Goal: Information Seeking & Learning: Learn about a topic

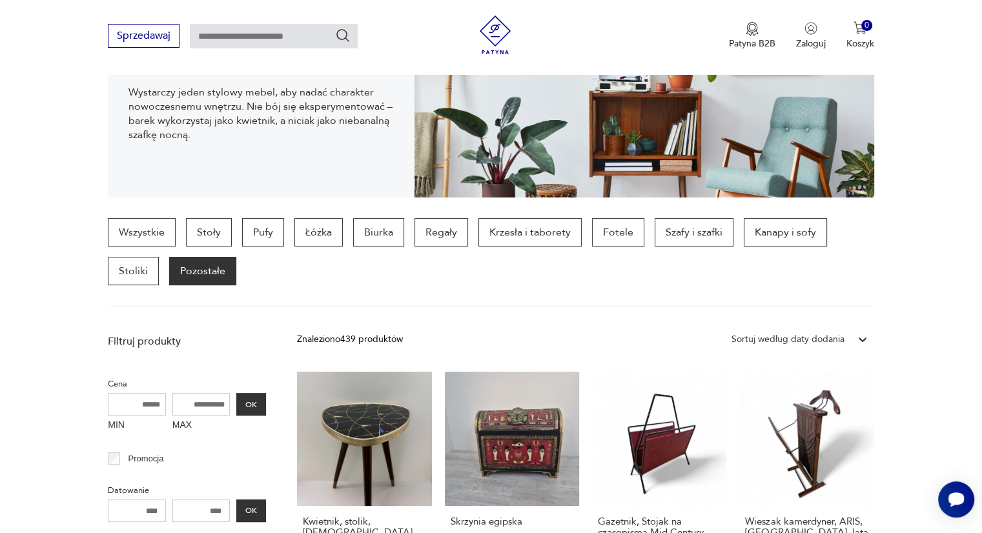
scroll to position [148, 0]
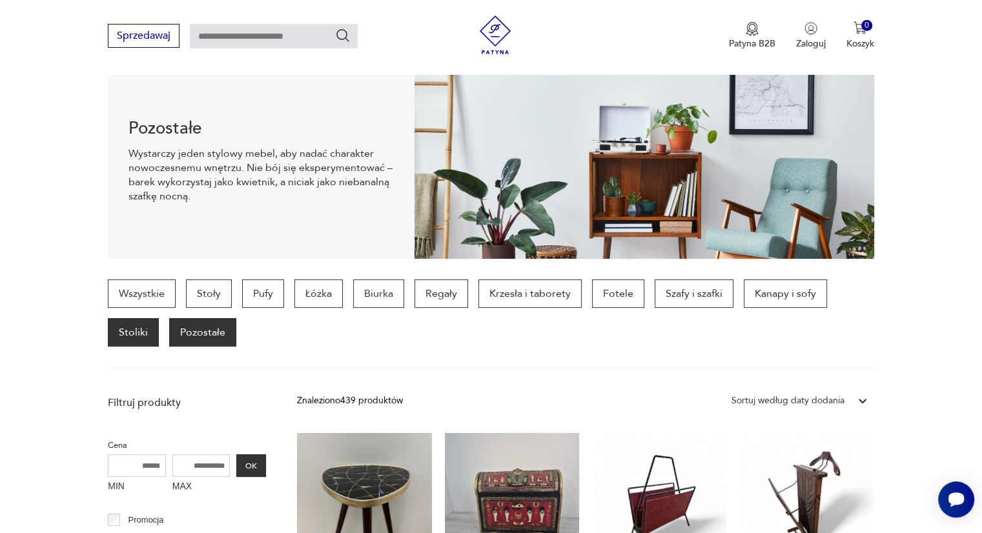
click at [128, 336] on p "Stoliki" at bounding box center [133, 332] width 51 height 28
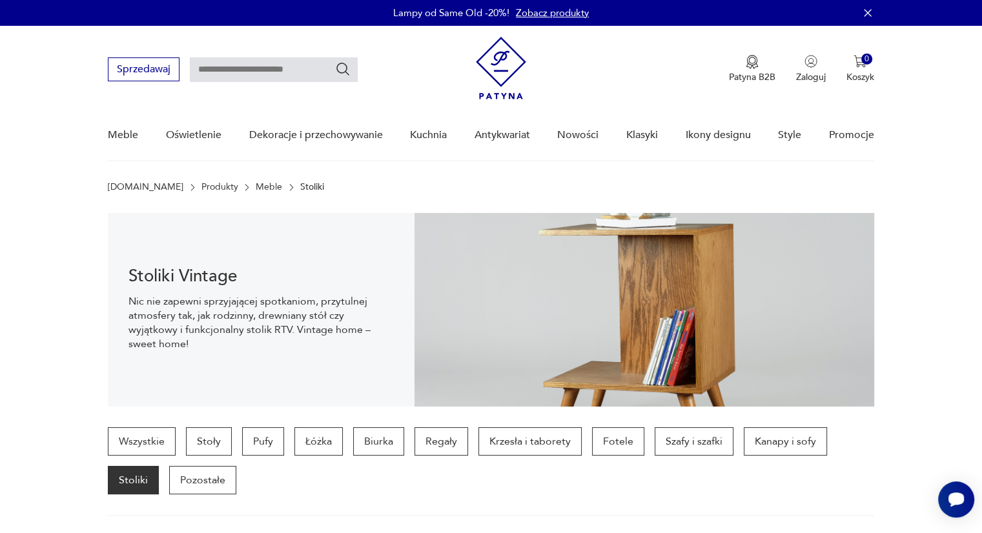
click at [221, 55] on div "Sprzedawaj Patyna B2B Zaloguj 0 Koszyk Twój koszyk ( 0 ) Brak produktów w koszy…" at bounding box center [491, 63] width 766 height 74
click at [222, 63] on input "text" at bounding box center [274, 69] width 168 height 25
type input "**********"
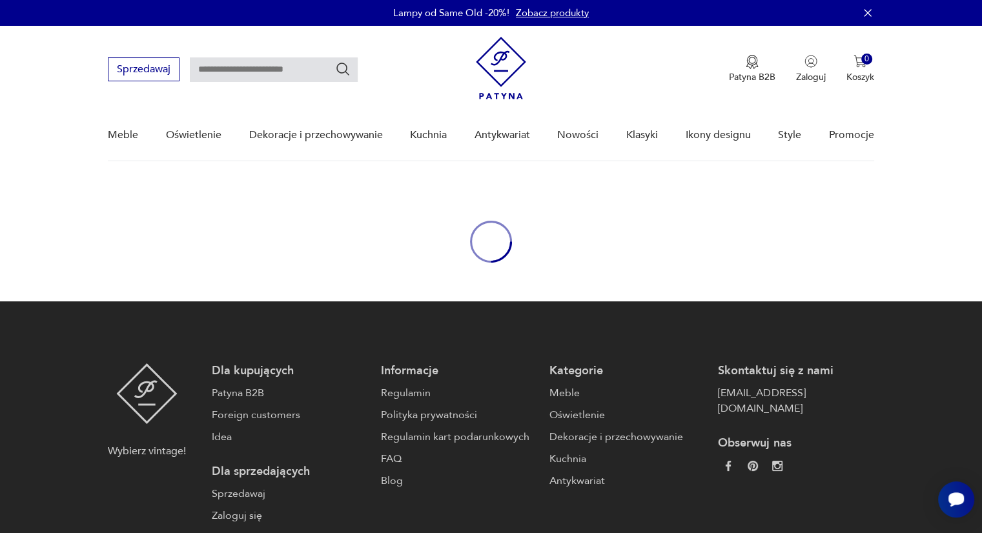
type input "**********"
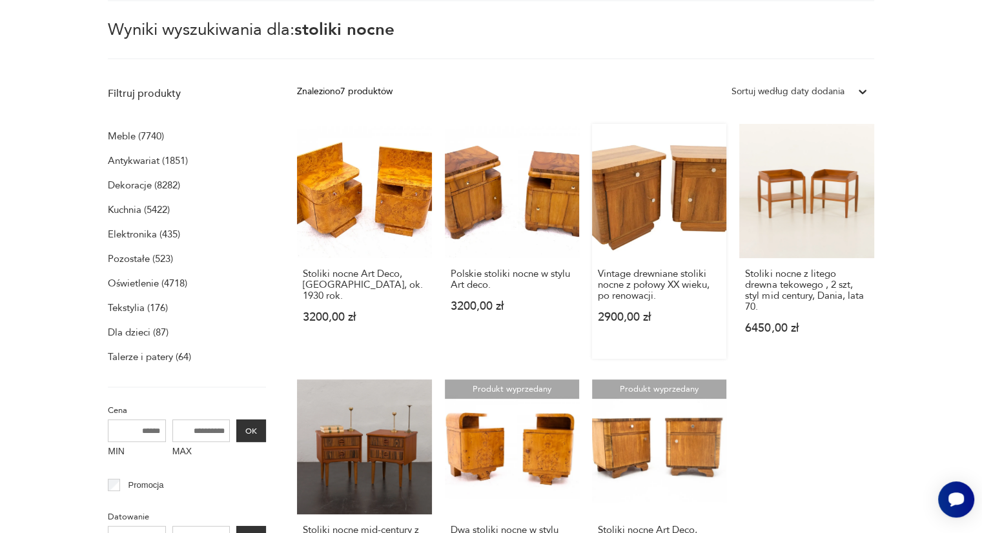
scroll to position [37, 0]
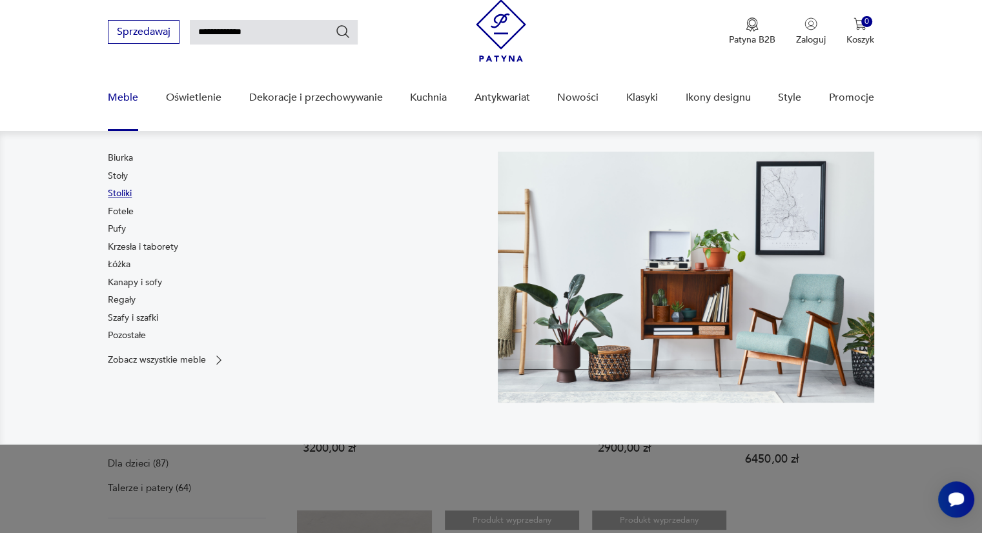
click at [121, 190] on link "Stoliki" at bounding box center [120, 193] width 24 height 13
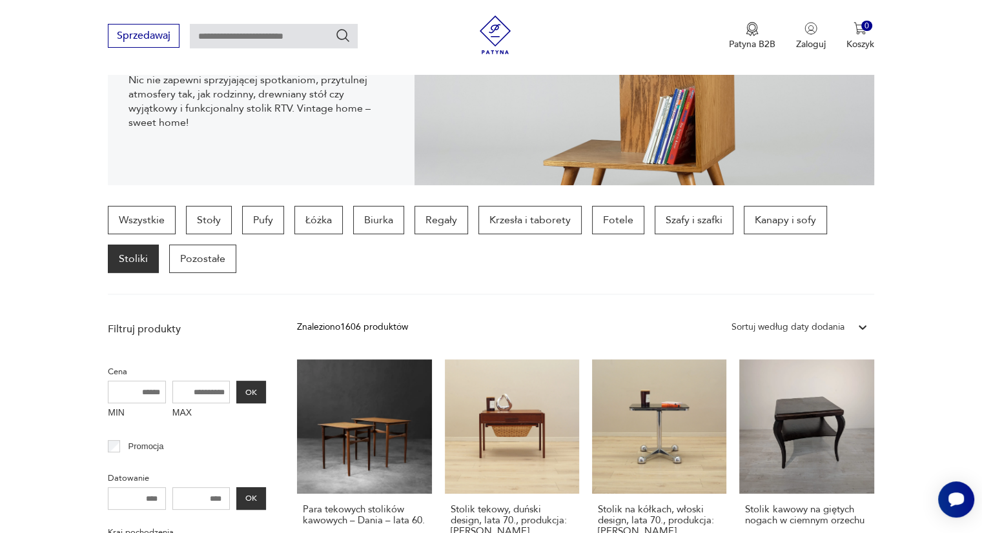
scroll to position [321, 0]
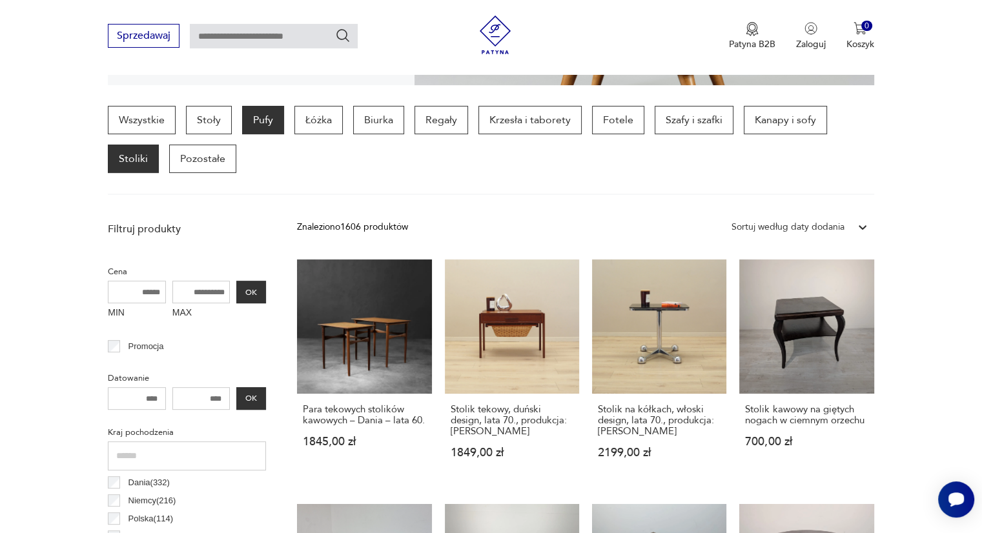
click at [271, 125] on p "Pufy" at bounding box center [263, 120] width 42 height 28
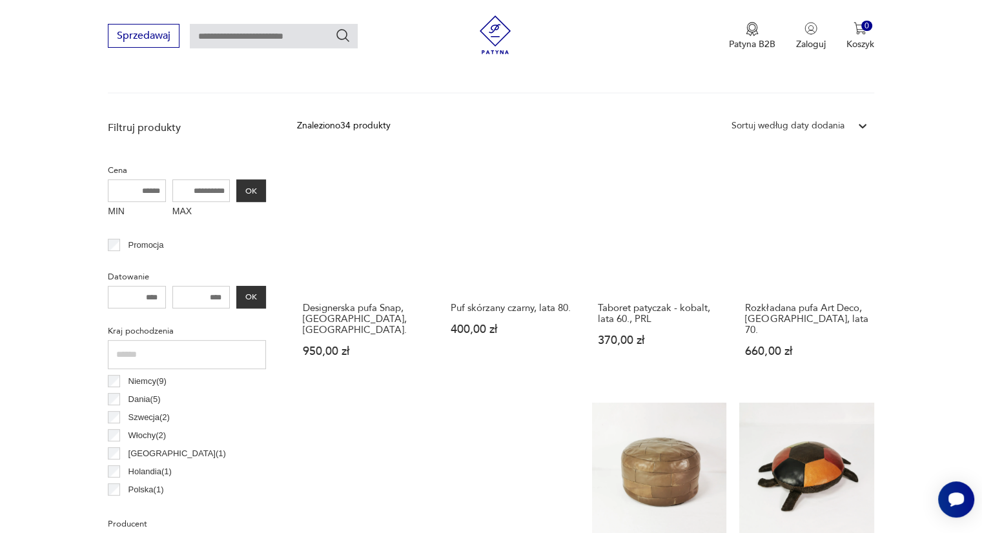
scroll to position [536, 0]
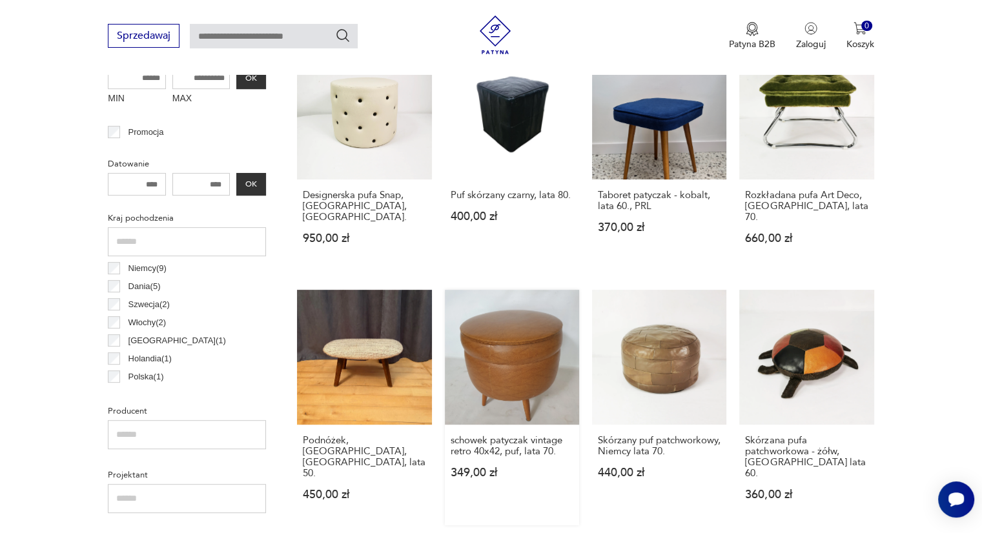
click at [509, 342] on link "schowek patyczak vintage retro 40x42, puf, lata 70. 349,00 zł" at bounding box center [512, 407] width 134 height 235
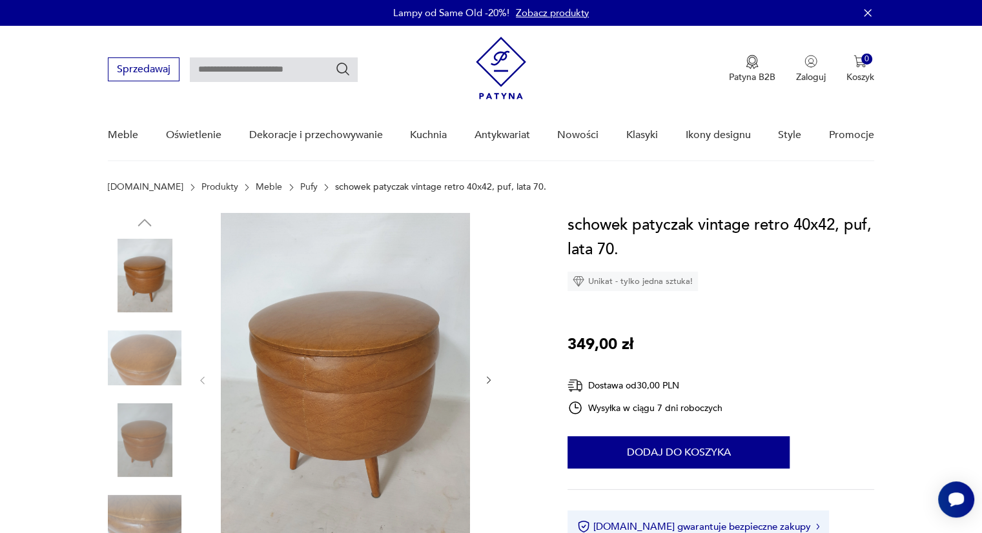
click at [141, 357] on img at bounding box center [145, 358] width 74 height 74
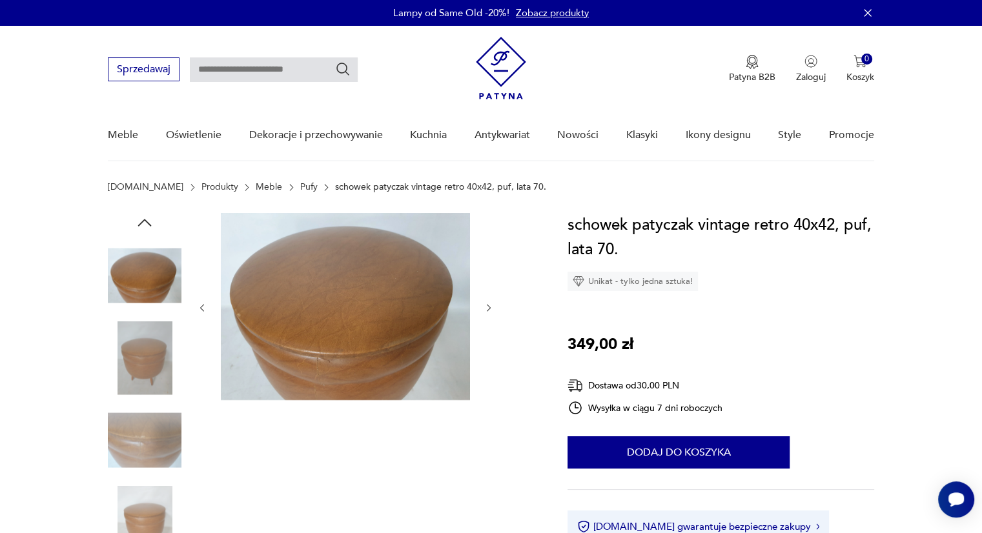
click at [147, 443] on img at bounding box center [145, 440] width 74 height 74
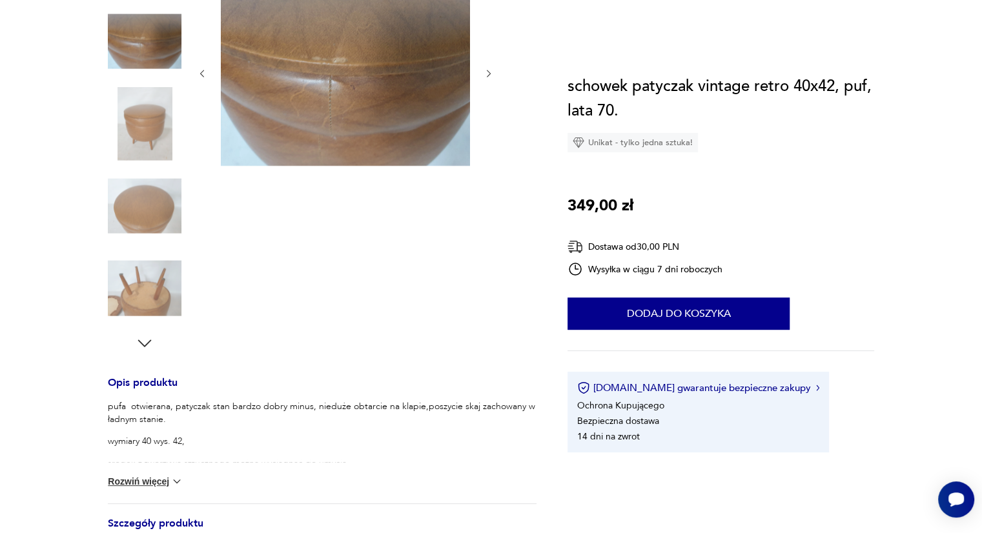
scroll to position [258, 0]
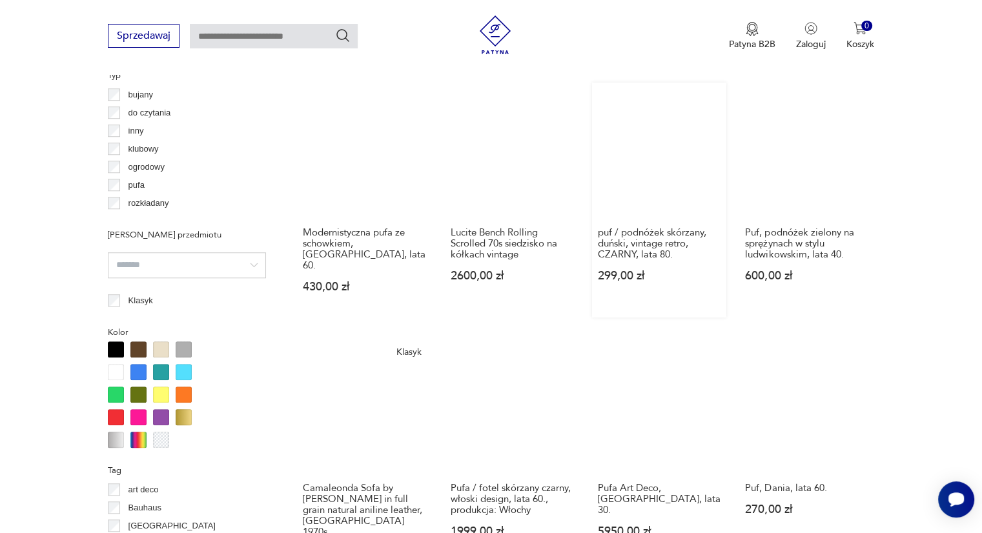
scroll to position [1097, 0]
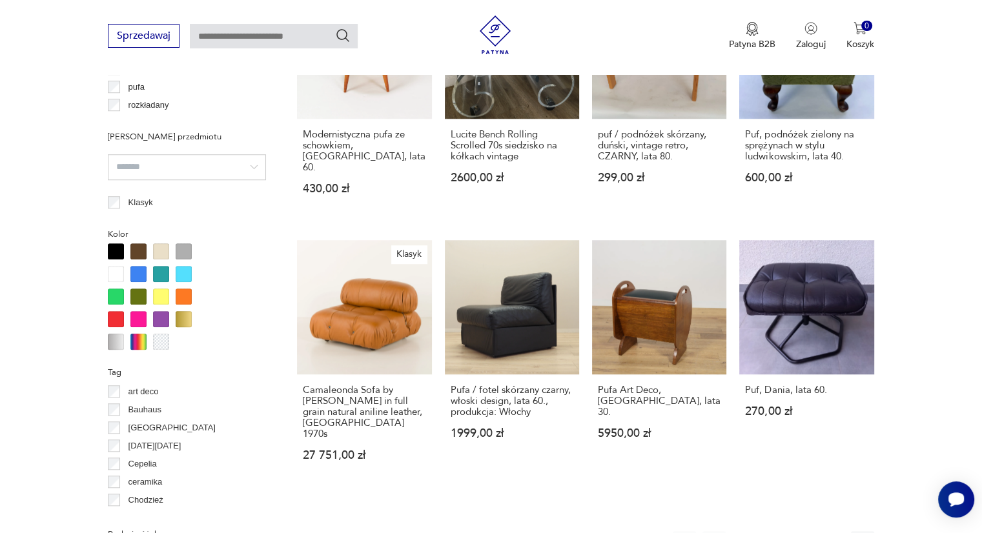
click at [834, 533] on icon "button" at bounding box center [832, 542] width 13 height 13
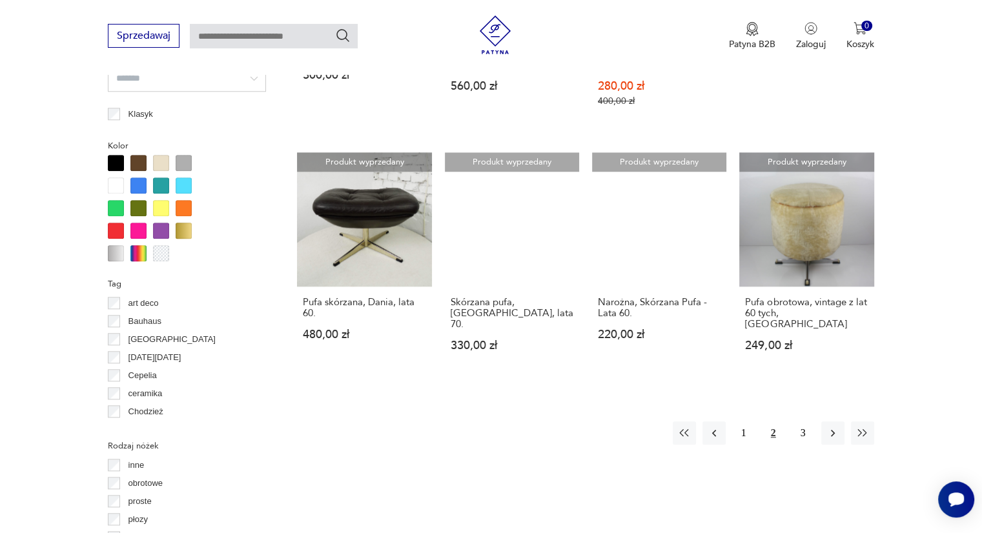
scroll to position [1311, 0]
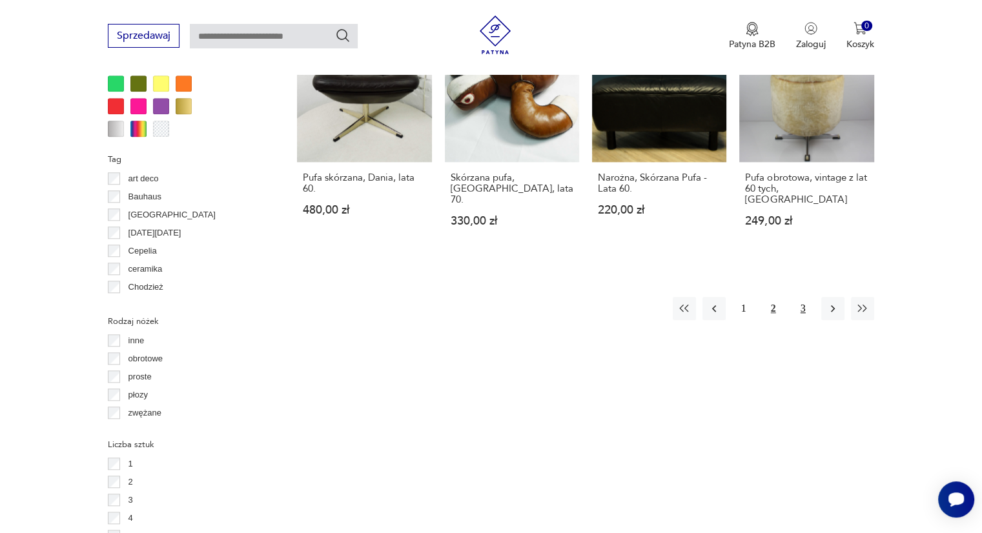
click at [801, 297] on button "3" at bounding box center [802, 308] width 23 height 23
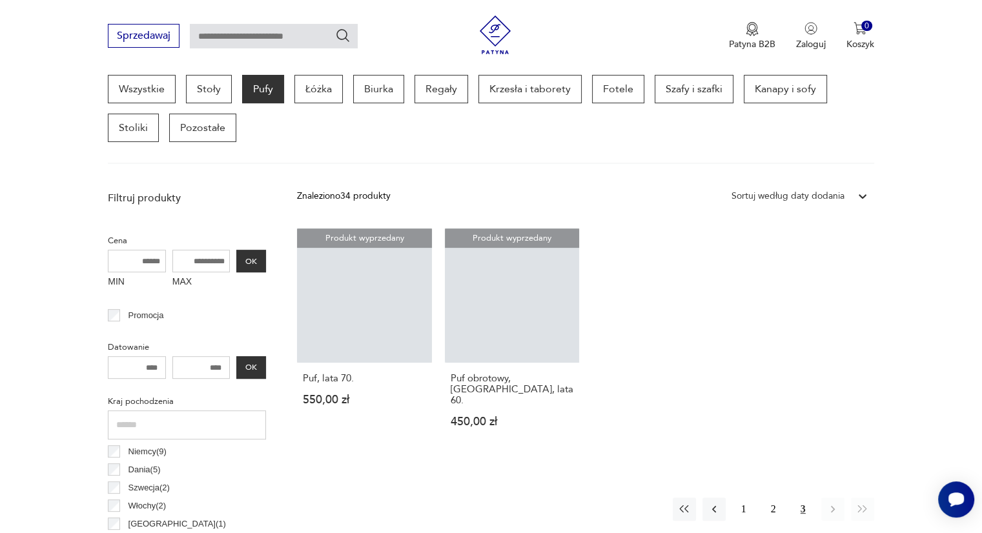
scroll to position [342, 0]
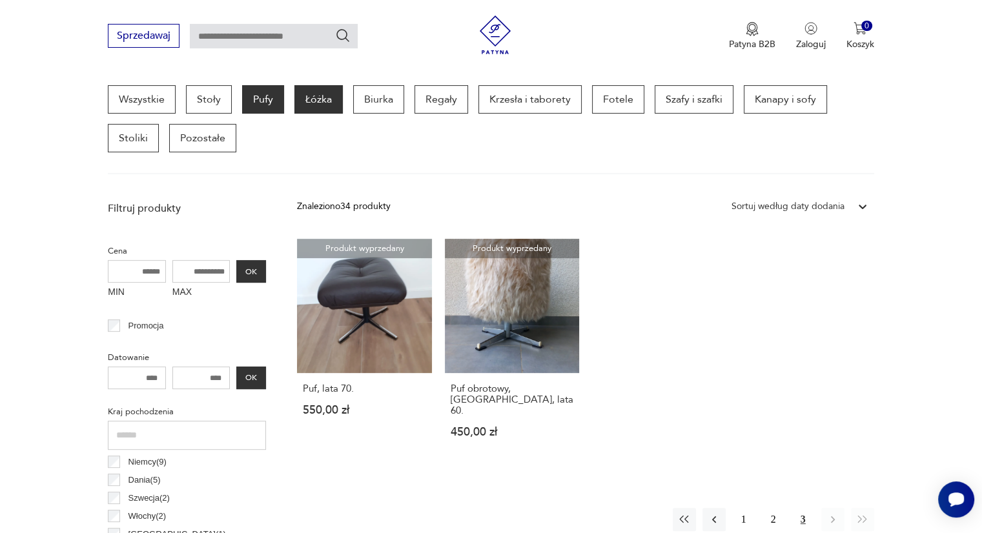
click at [300, 101] on p "Łóżka" at bounding box center [318, 99] width 48 height 28
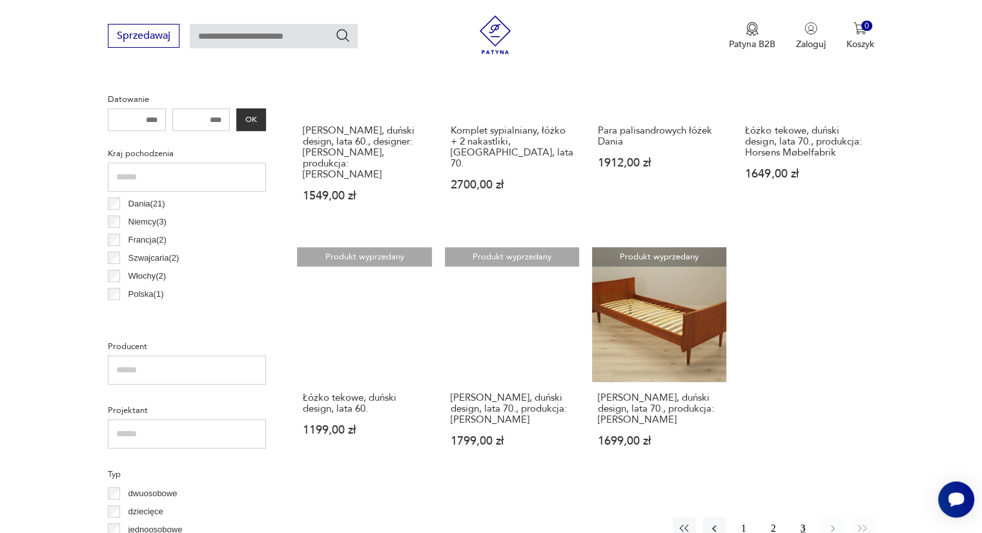
scroll to position [794, 0]
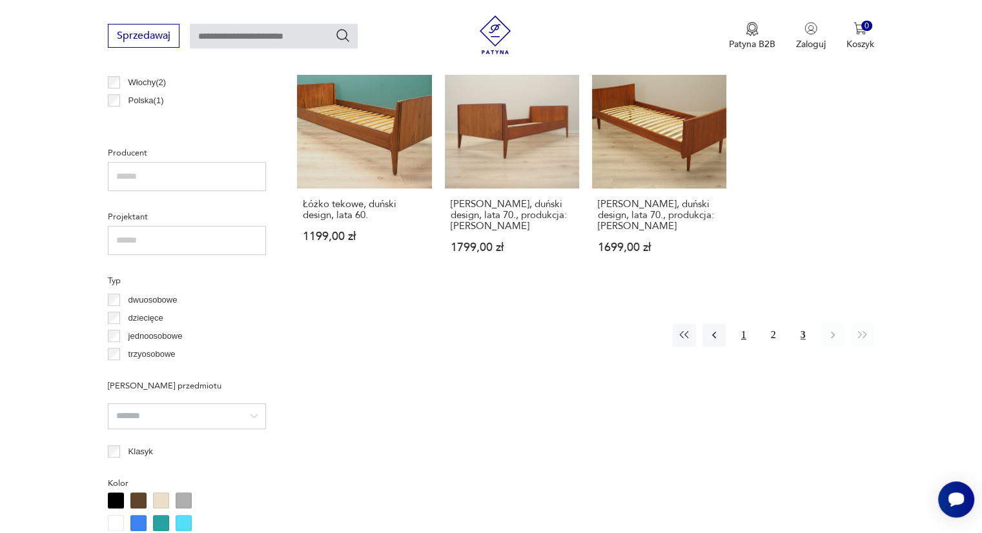
click at [741, 325] on button "1" at bounding box center [743, 334] width 23 height 23
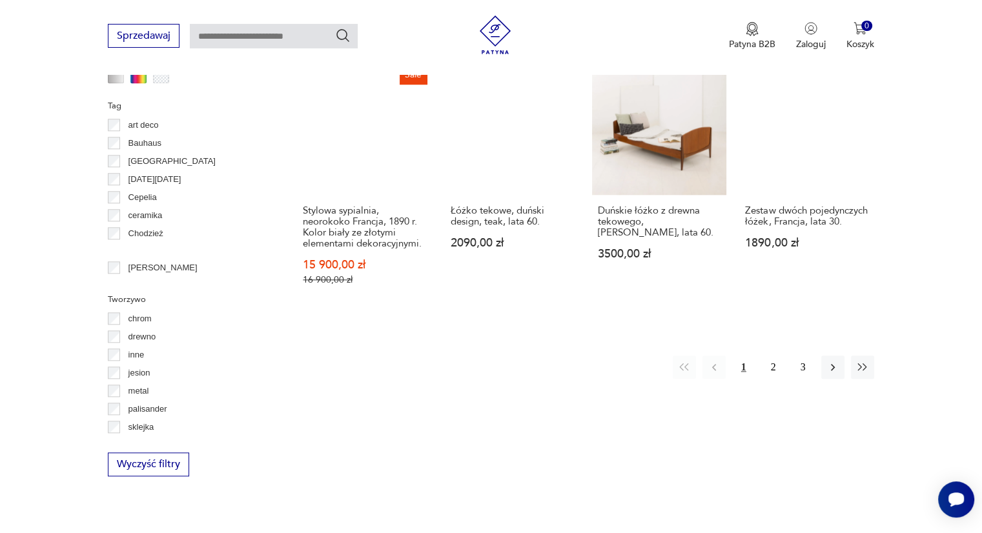
scroll to position [1311, 0]
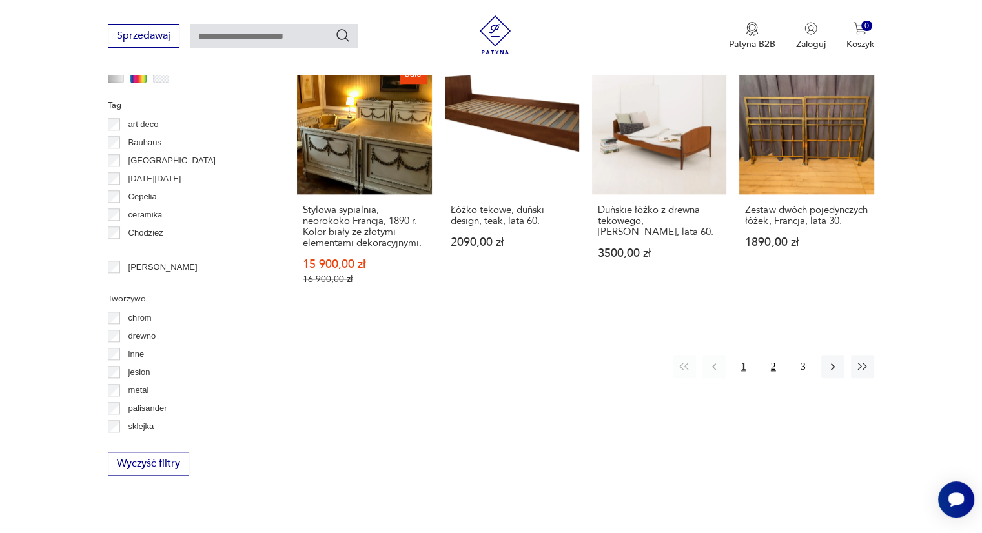
click at [774, 355] on button "2" at bounding box center [773, 366] width 23 height 23
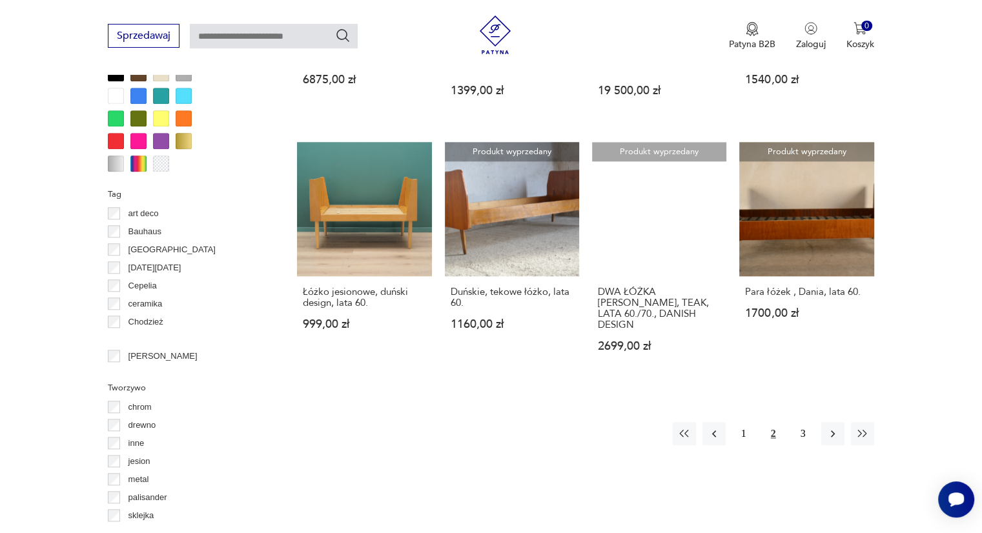
scroll to position [1246, 0]
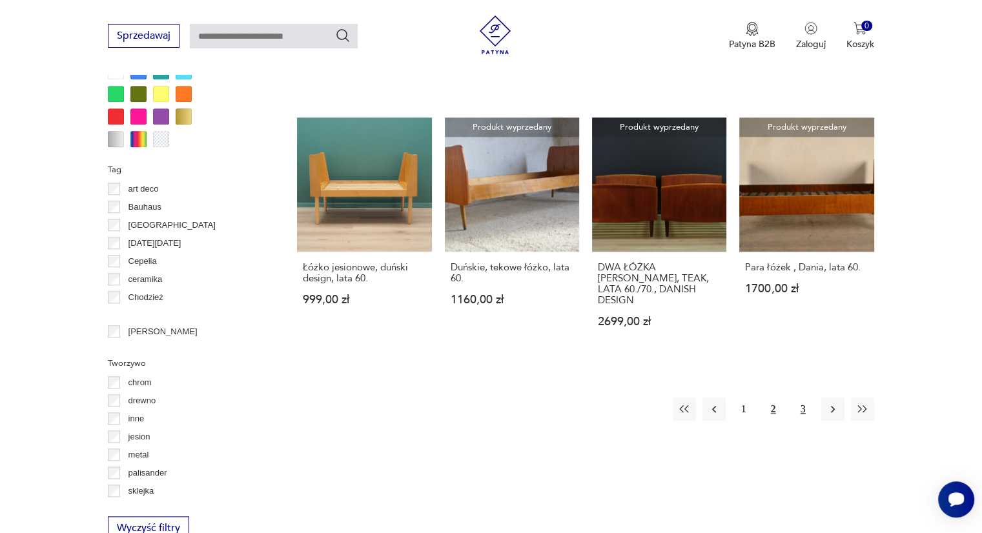
click at [801, 398] on button "3" at bounding box center [802, 409] width 23 height 23
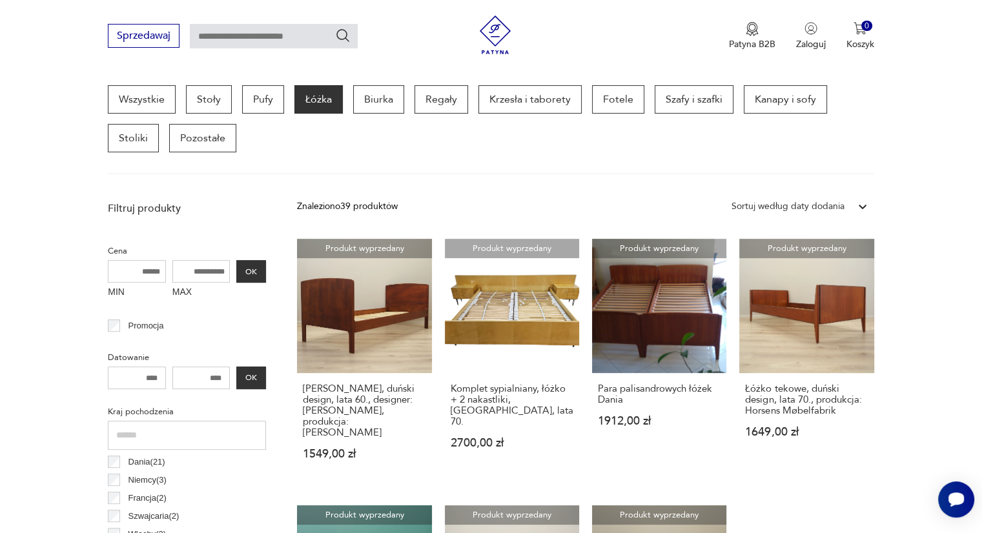
scroll to position [600, 0]
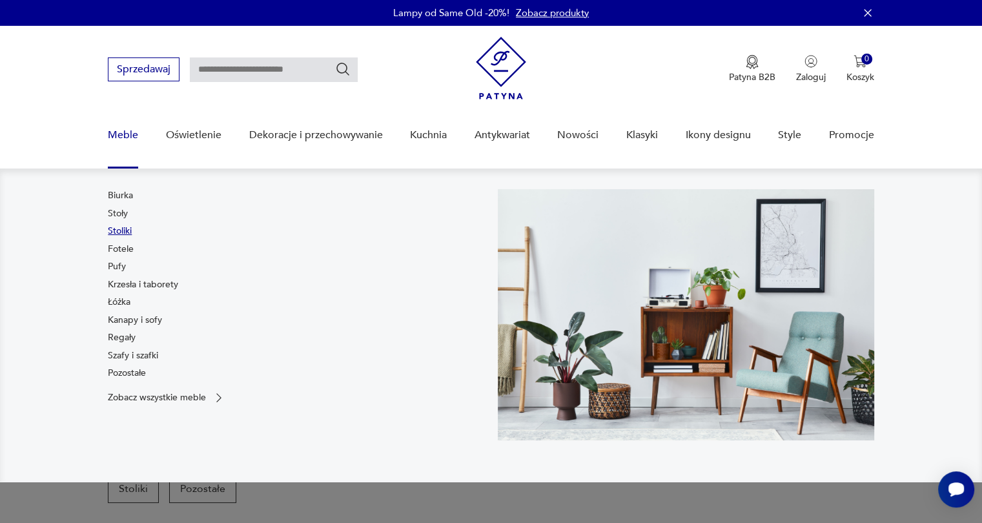
click at [121, 236] on link "Stoliki" at bounding box center [120, 231] width 24 height 13
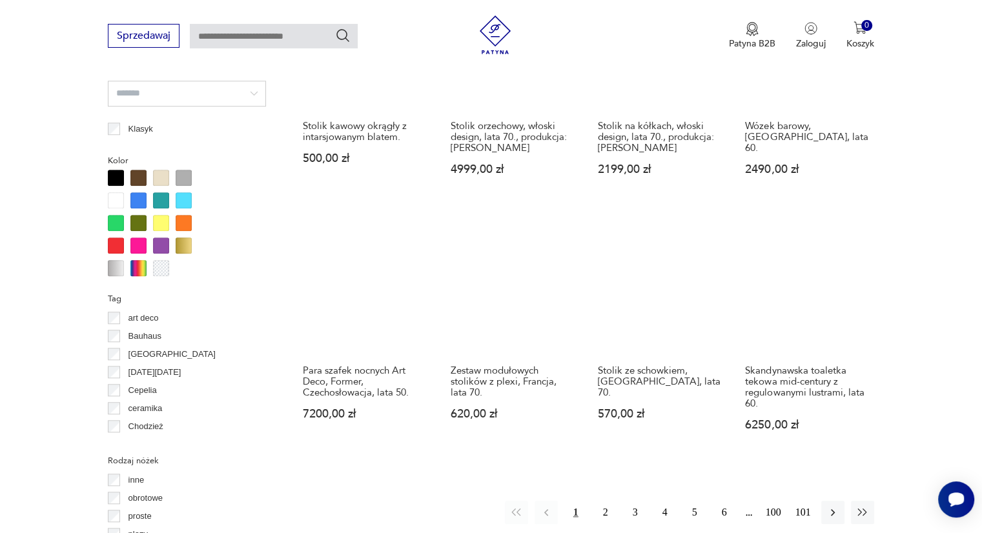
scroll to position [1311, 0]
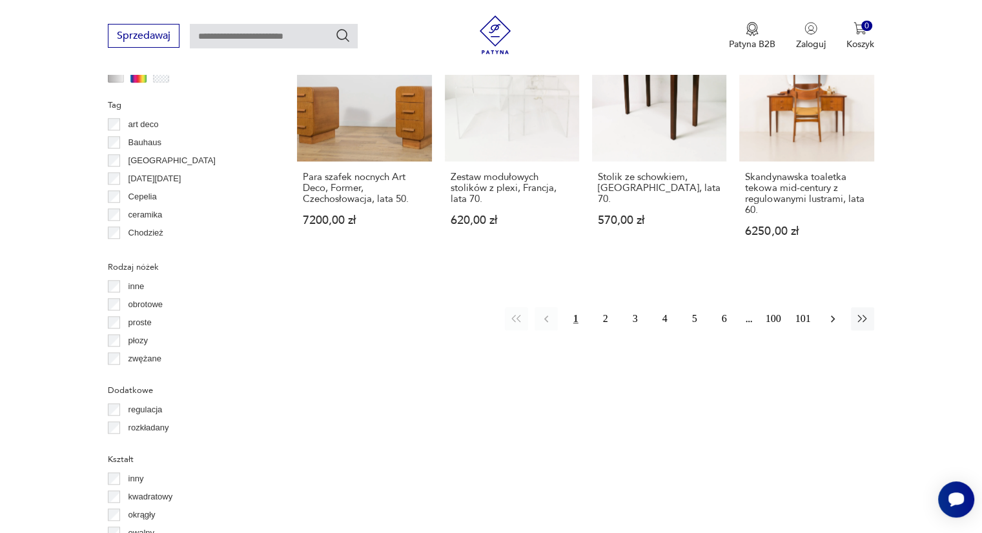
click at [835, 312] on icon "button" at bounding box center [832, 318] width 13 height 13
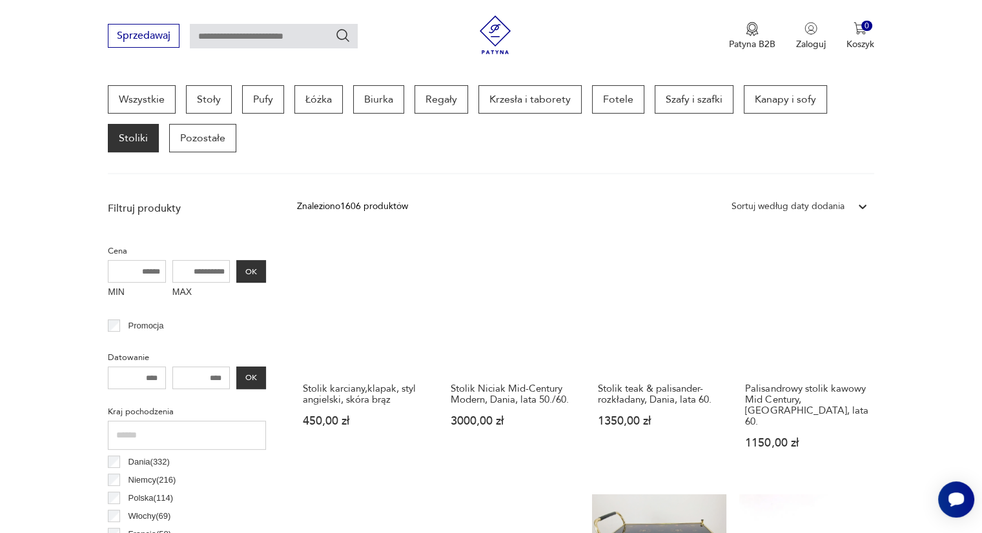
scroll to position [536, 0]
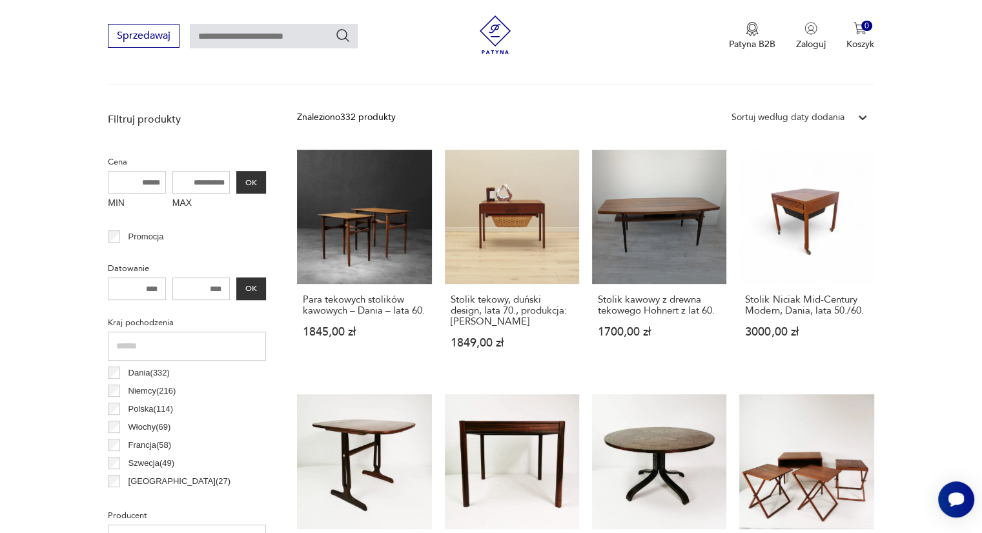
scroll to position [536, 0]
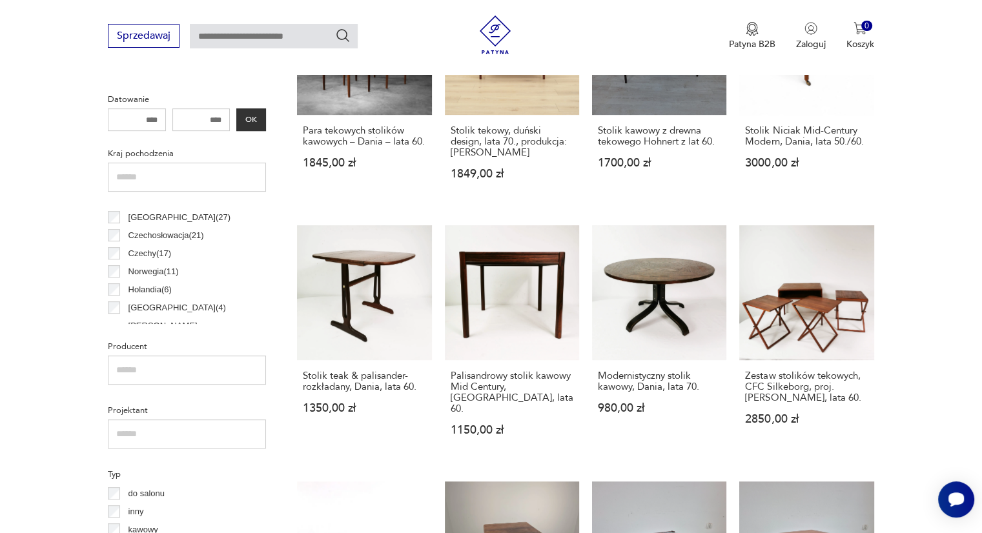
scroll to position [129, 0]
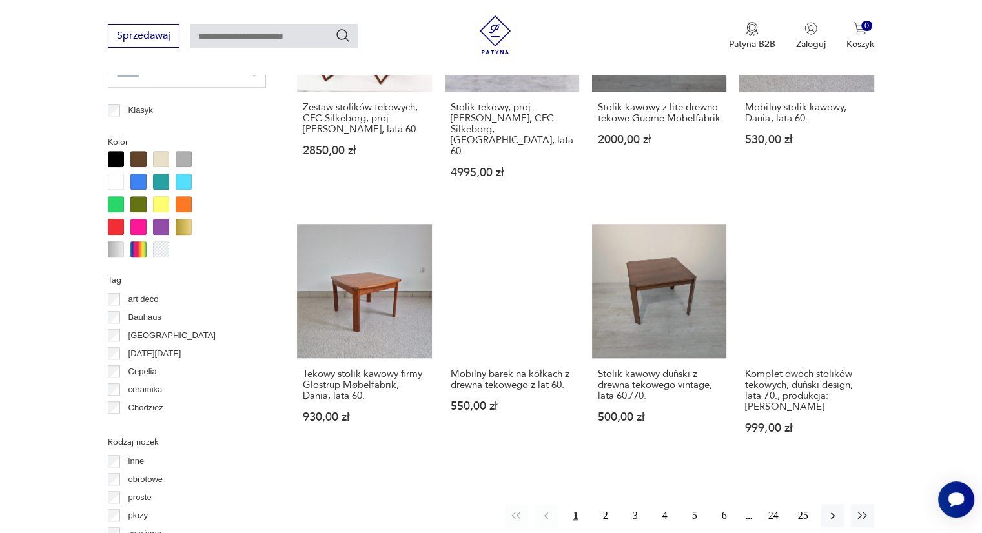
scroll to position [1246, 0]
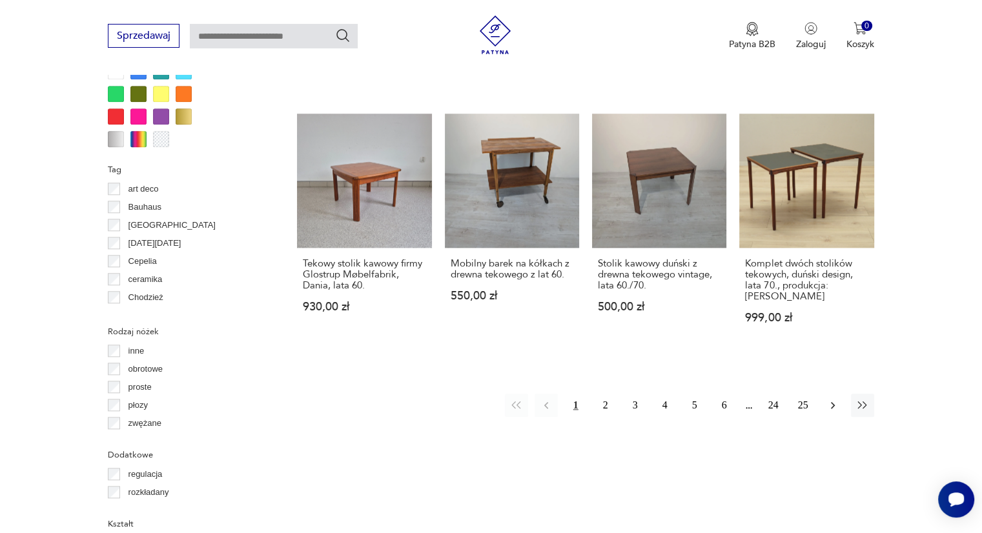
click at [834, 399] on icon "button" at bounding box center [832, 405] width 13 height 13
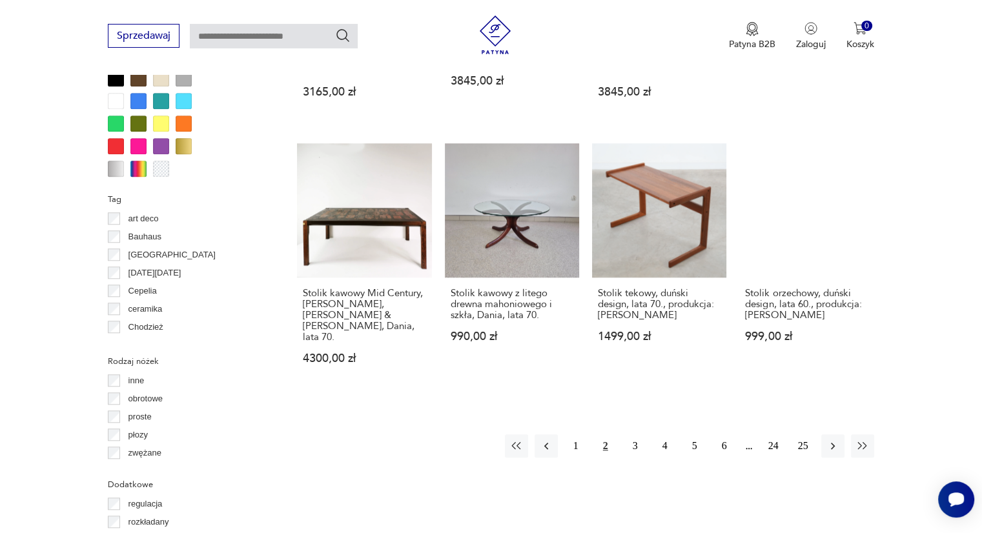
scroll to position [1246, 0]
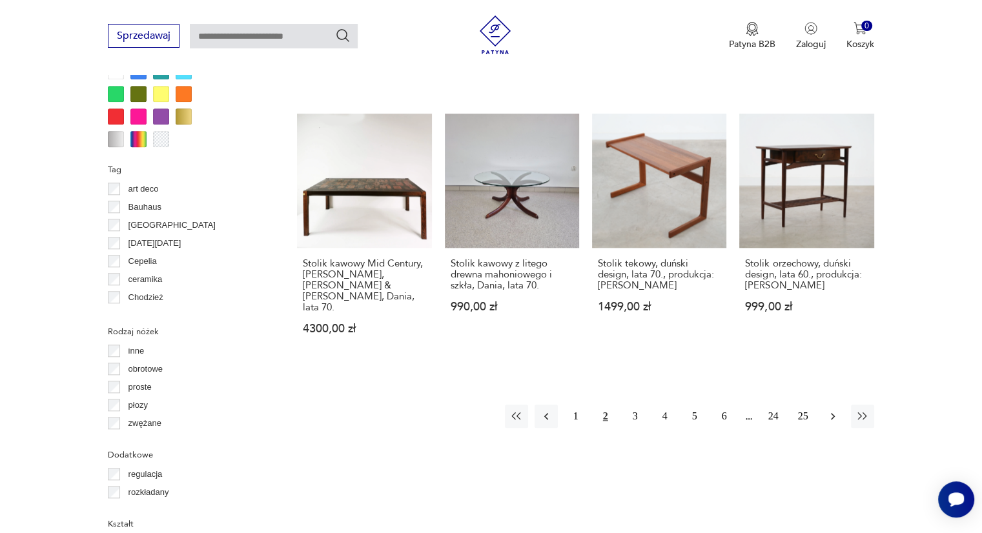
click at [832, 413] on icon "button" at bounding box center [833, 416] width 4 height 7
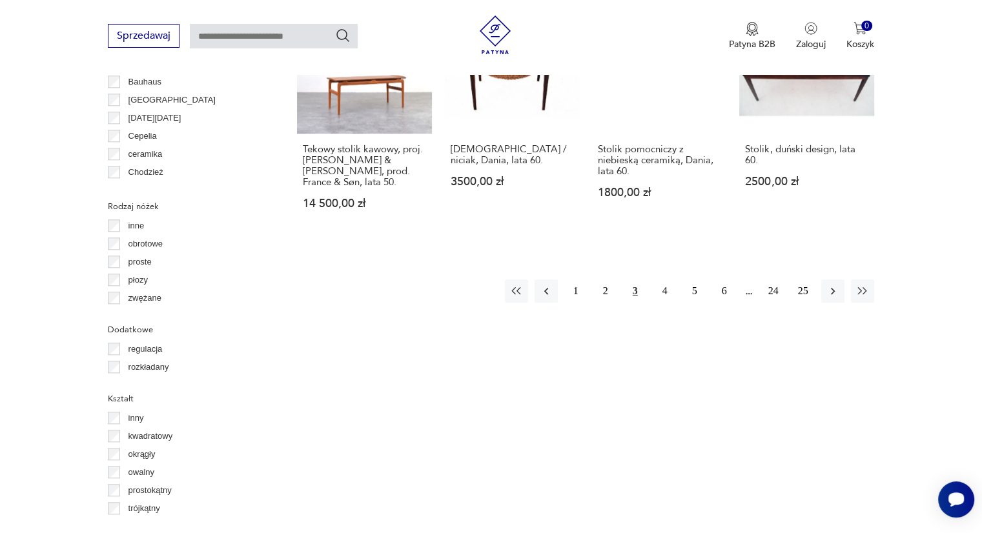
scroll to position [1375, 0]
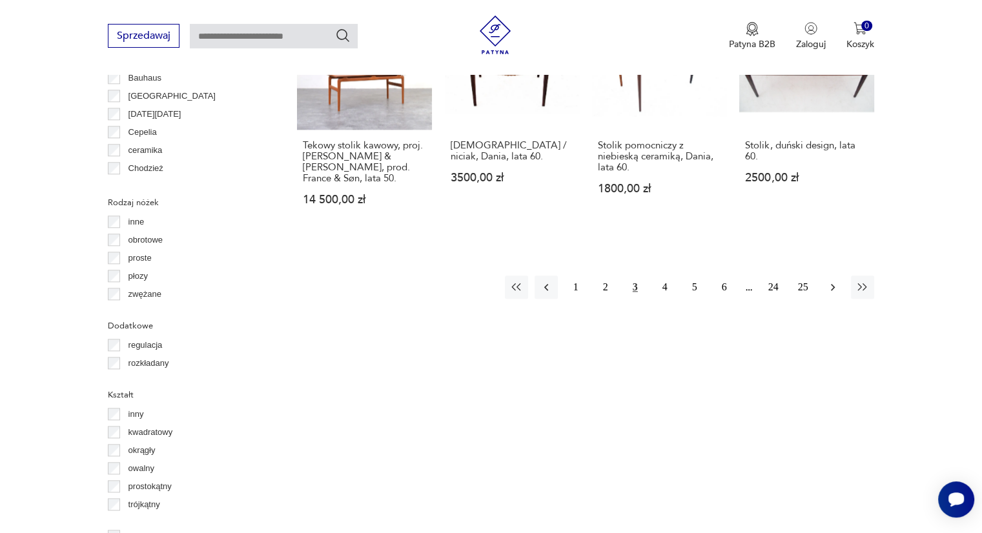
click at [830, 281] on icon "button" at bounding box center [832, 287] width 13 height 13
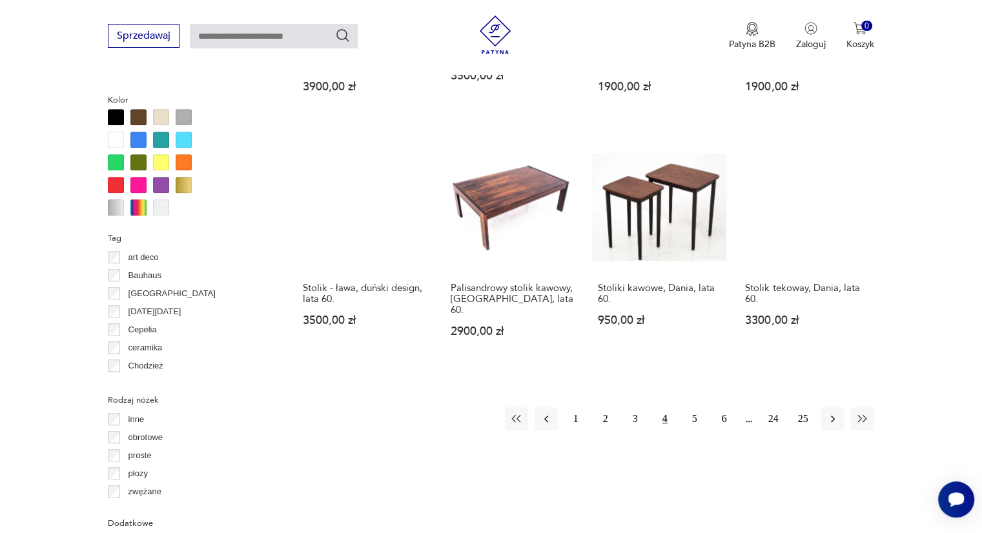
scroll to position [1181, 0]
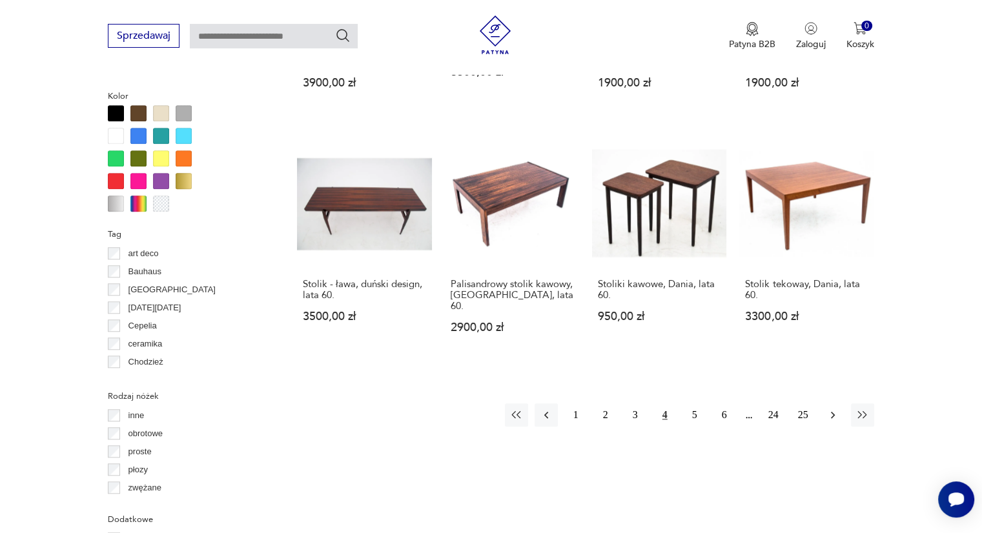
click at [835, 409] on icon "button" at bounding box center [832, 415] width 13 height 13
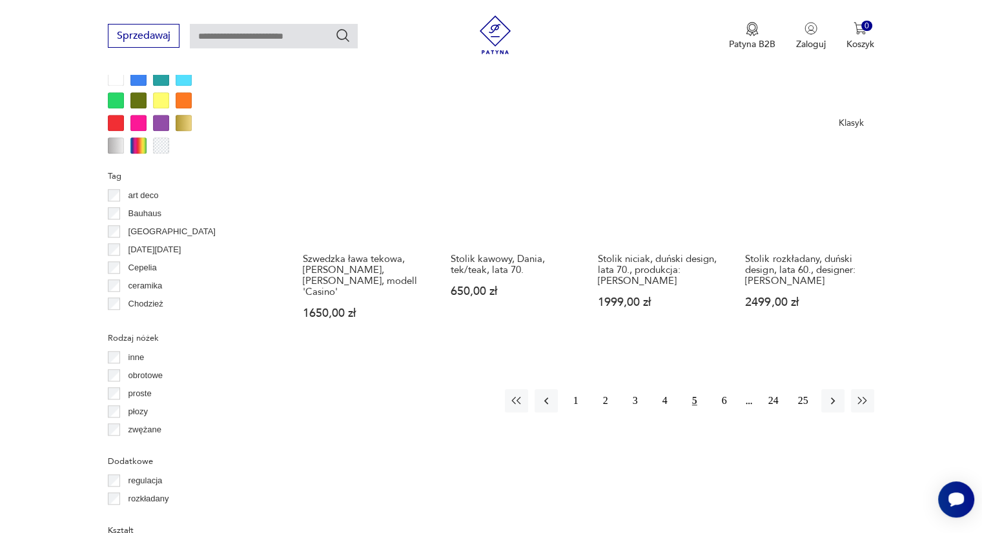
scroll to position [1246, 0]
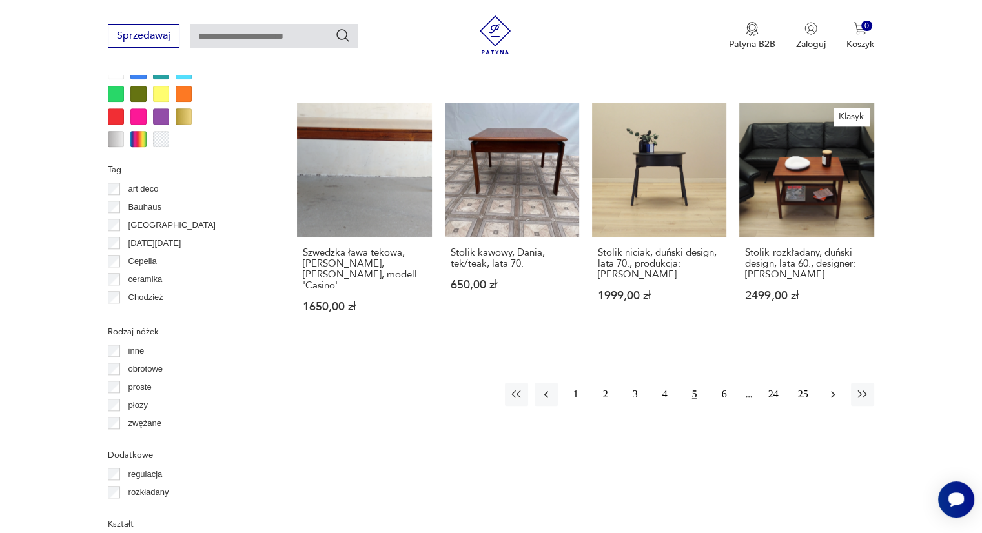
click at [831, 388] on icon "button" at bounding box center [832, 394] width 13 height 13
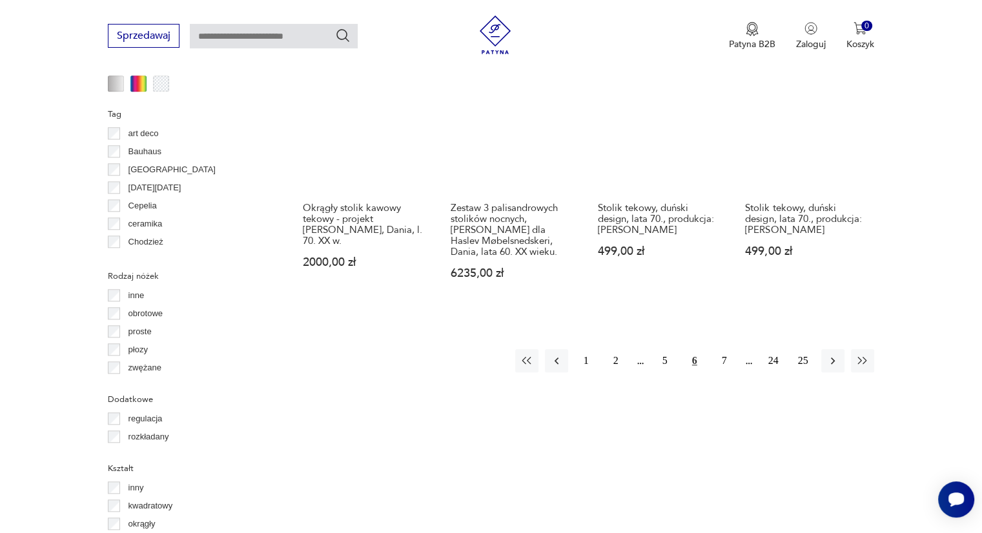
scroll to position [1311, 0]
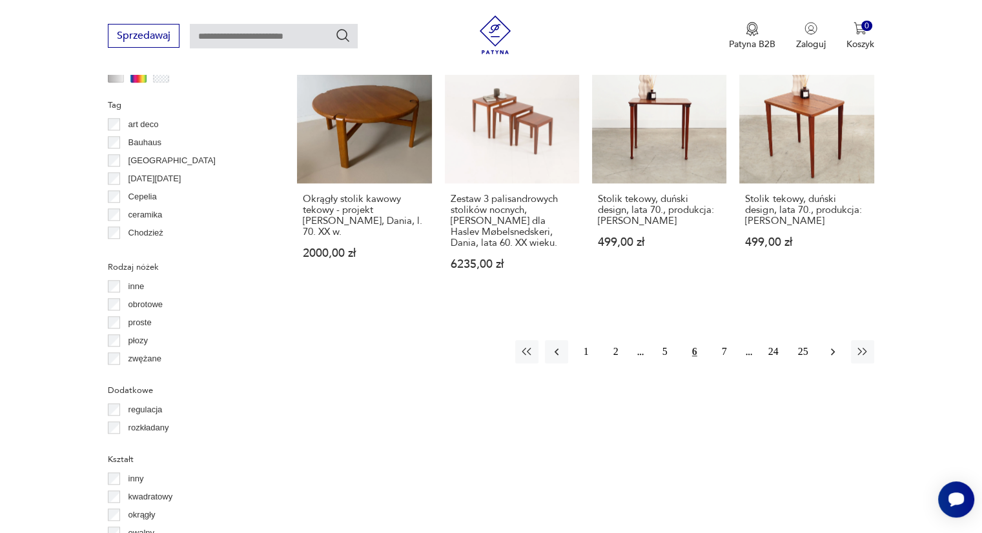
click at [829, 345] on icon "button" at bounding box center [832, 351] width 13 height 13
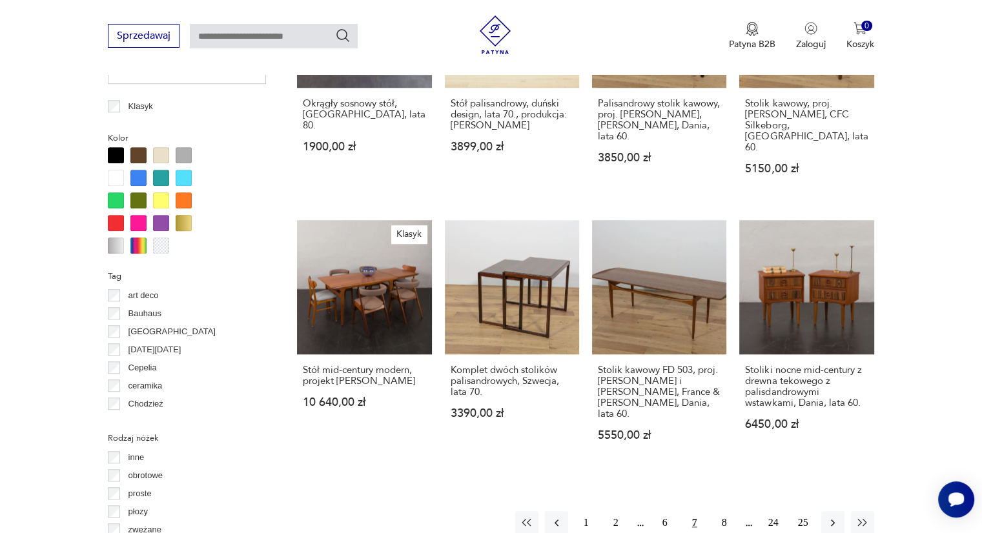
scroll to position [1246, 0]
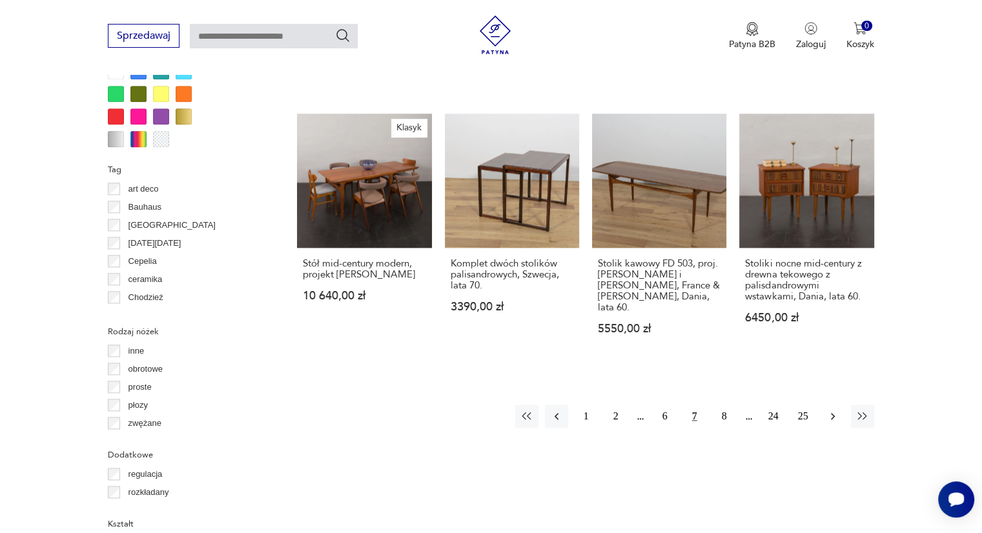
click at [830, 410] on icon "button" at bounding box center [832, 416] width 13 height 13
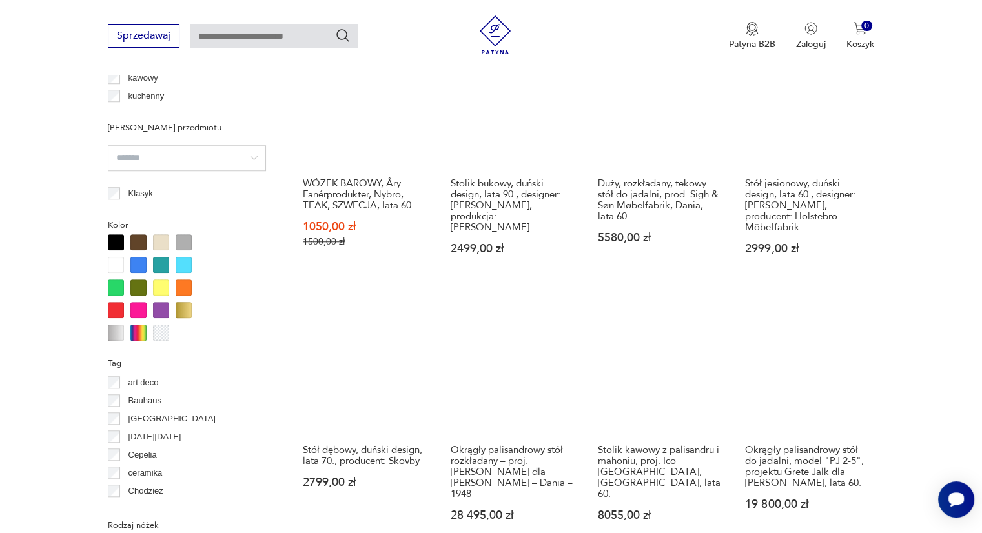
scroll to position [1311, 0]
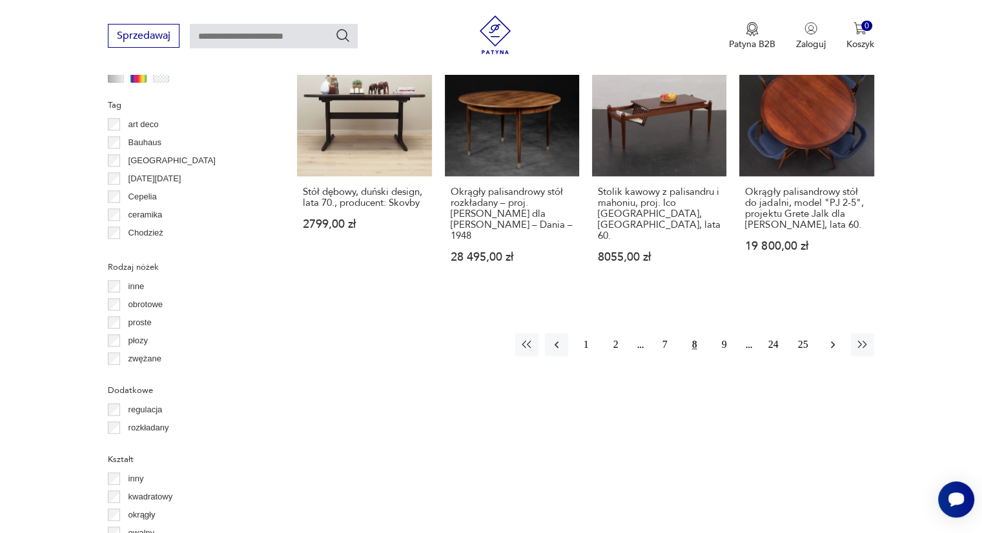
click at [829, 338] on icon "button" at bounding box center [832, 344] width 13 height 13
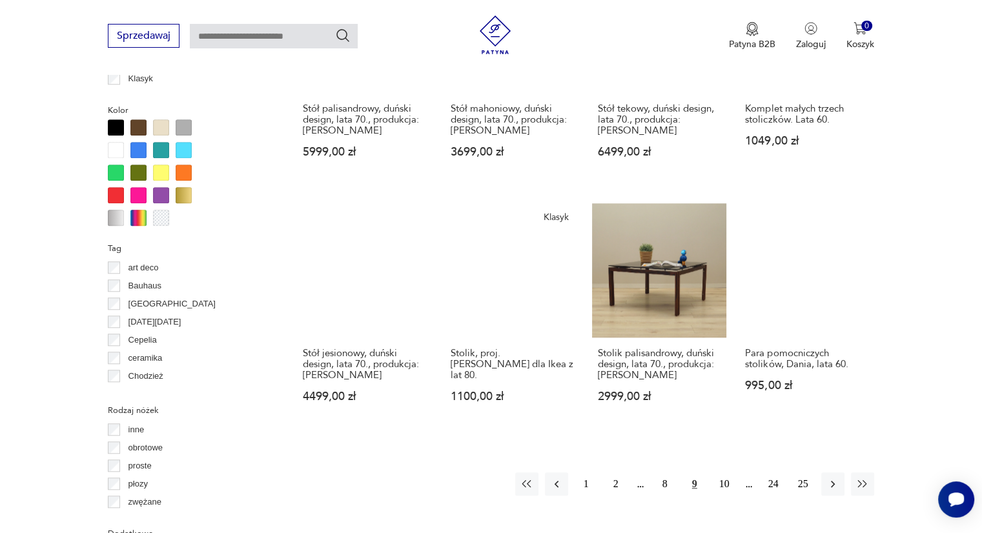
scroll to position [1246, 0]
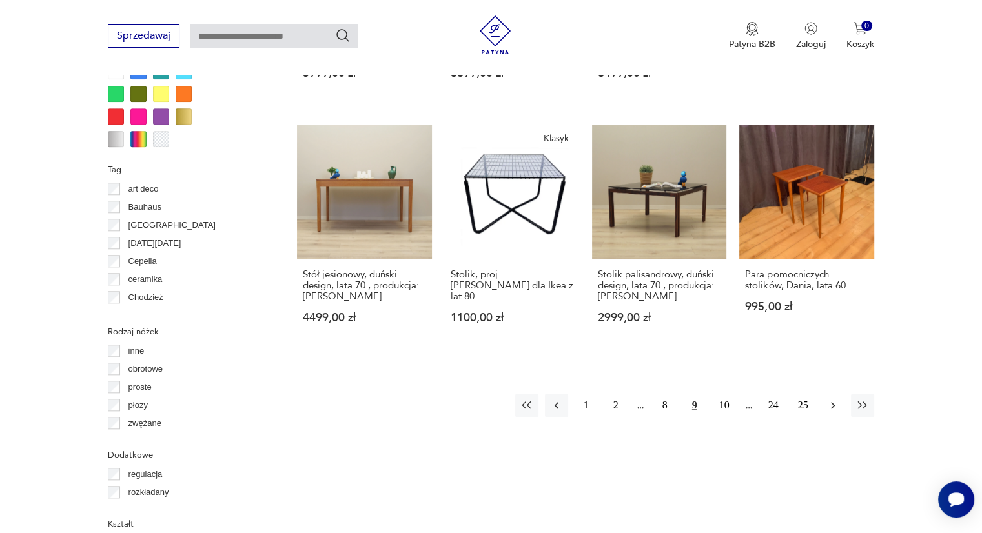
click at [833, 399] on icon "button" at bounding box center [832, 405] width 13 height 13
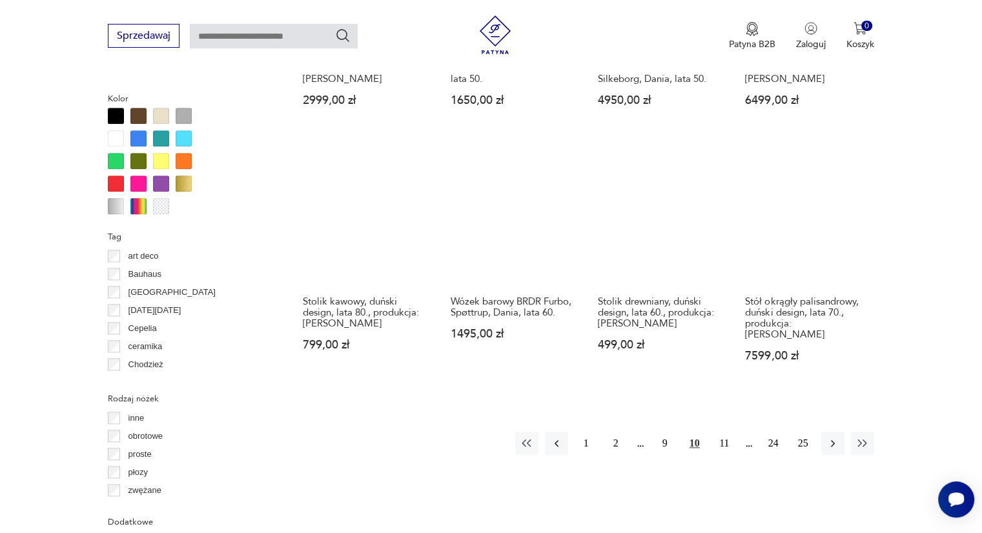
scroll to position [1246, 0]
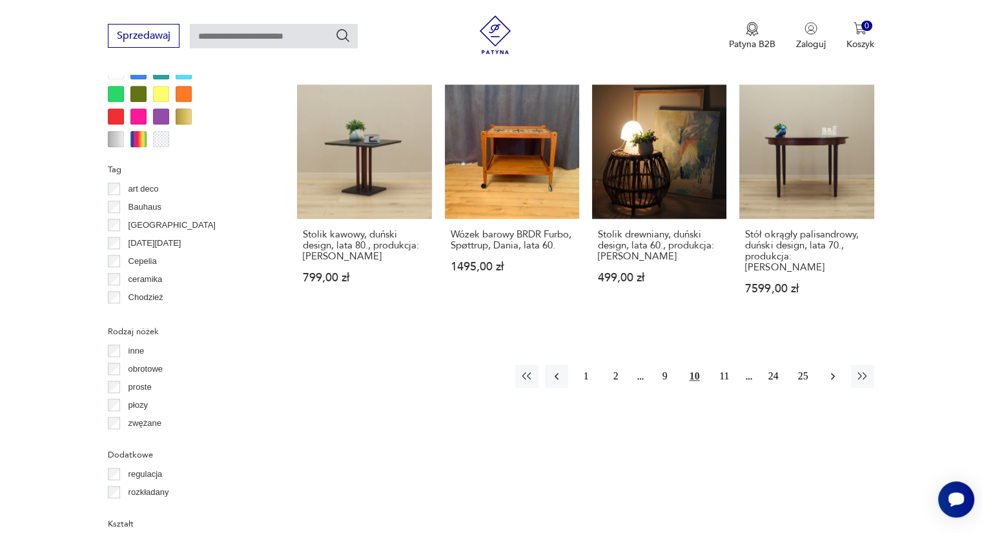
click at [833, 370] on icon "button" at bounding box center [832, 376] width 13 height 13
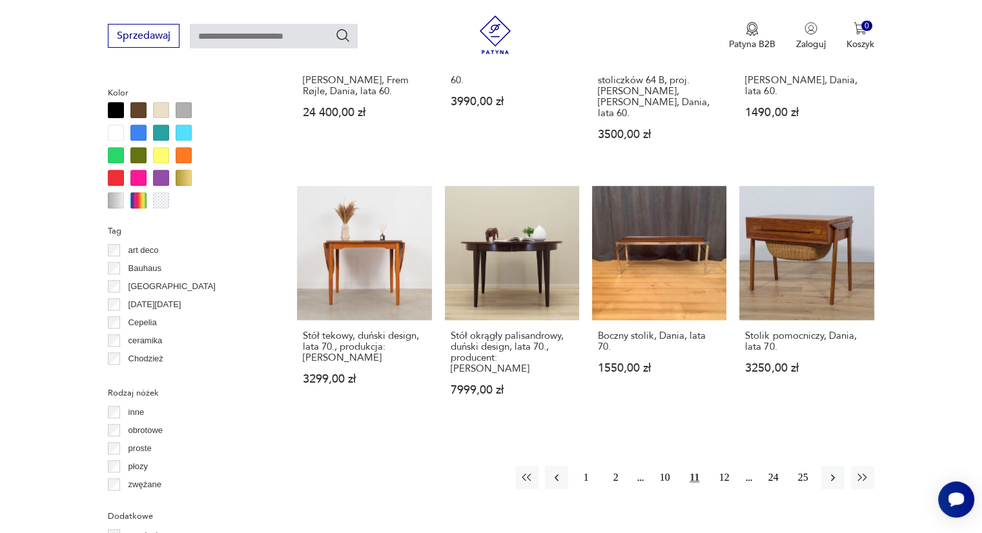
scroll to position [1375, 0]
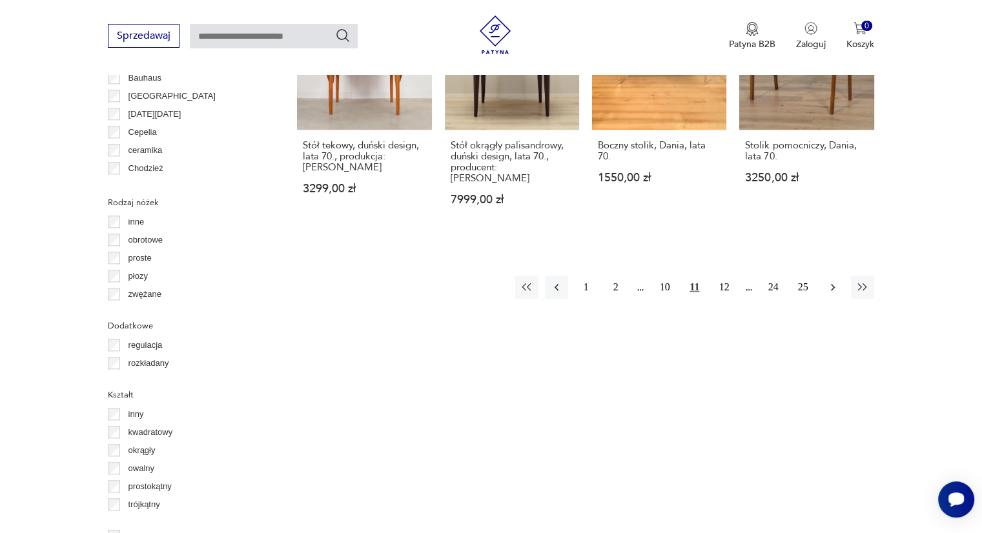
click at [826, 281] on icon "button" at bounding box center [832, 287] width 13 height 13
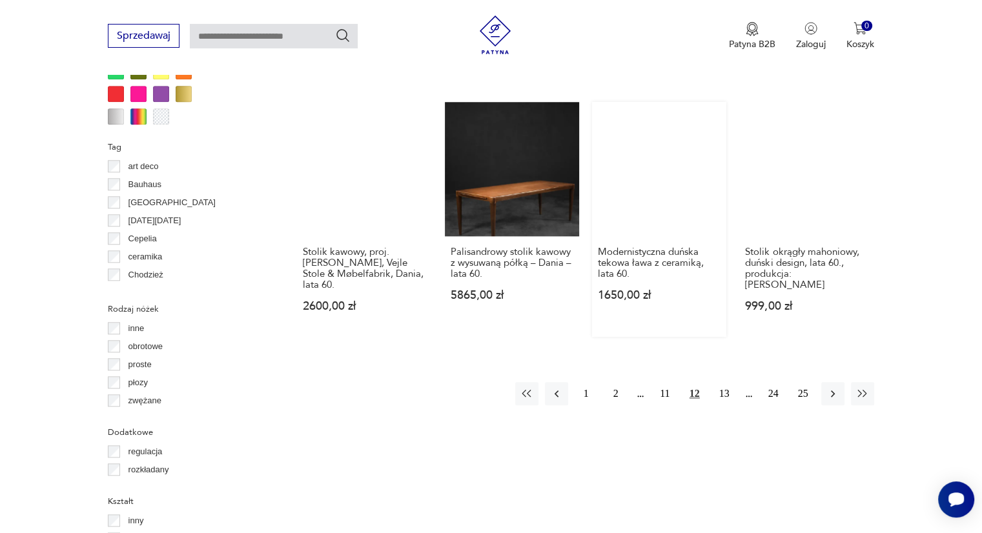
scroll to position [1440, 0]
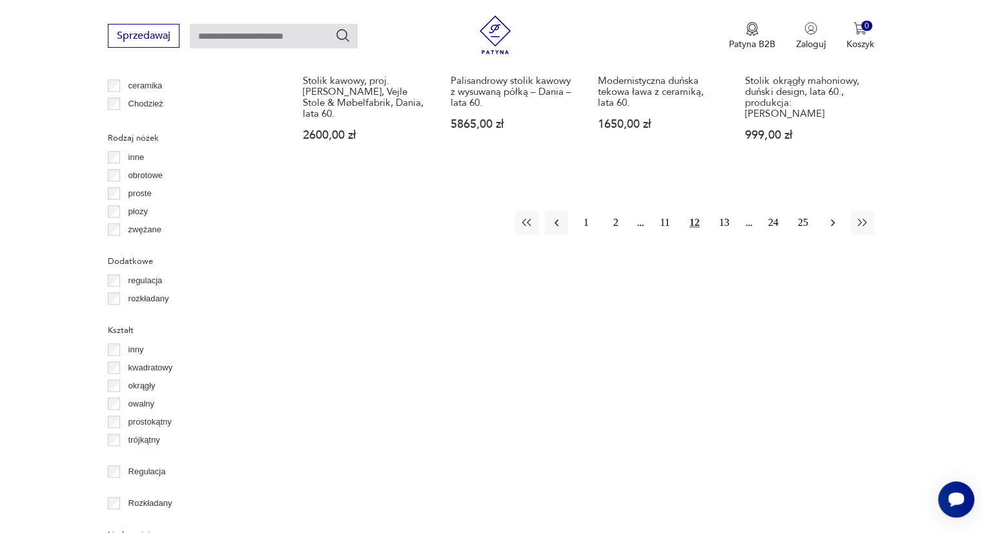
click at [828, 216] on icon "button" at bounding box center [832, 222] width 13 height 13
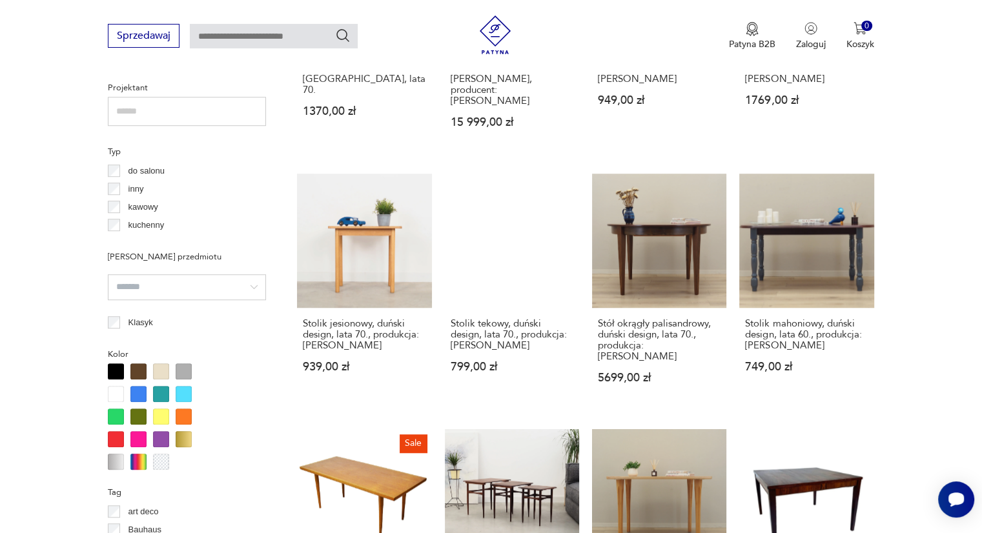
scroll to position [1181, 0]
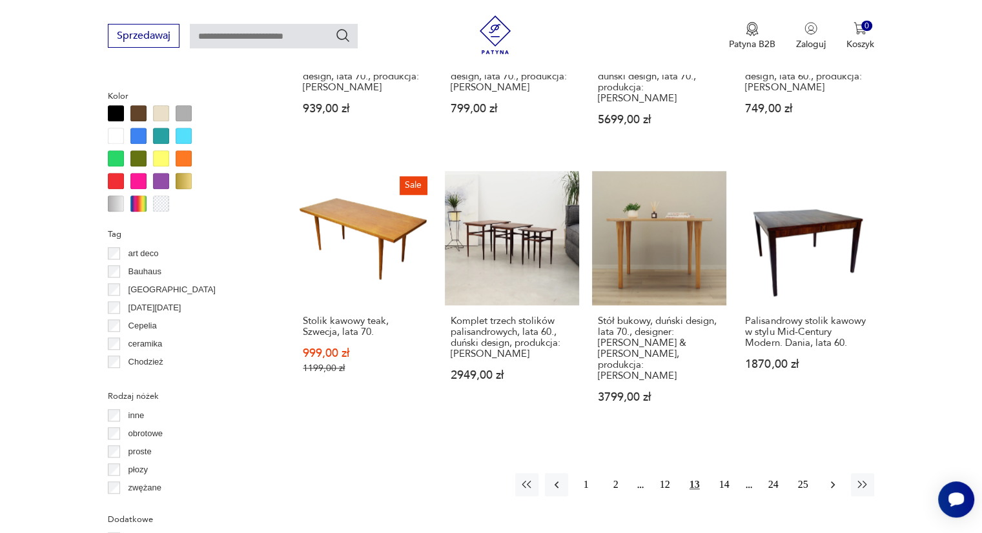
click at [831, 478] on icon "button" at bounding box center [832, 484] width 13 height 13
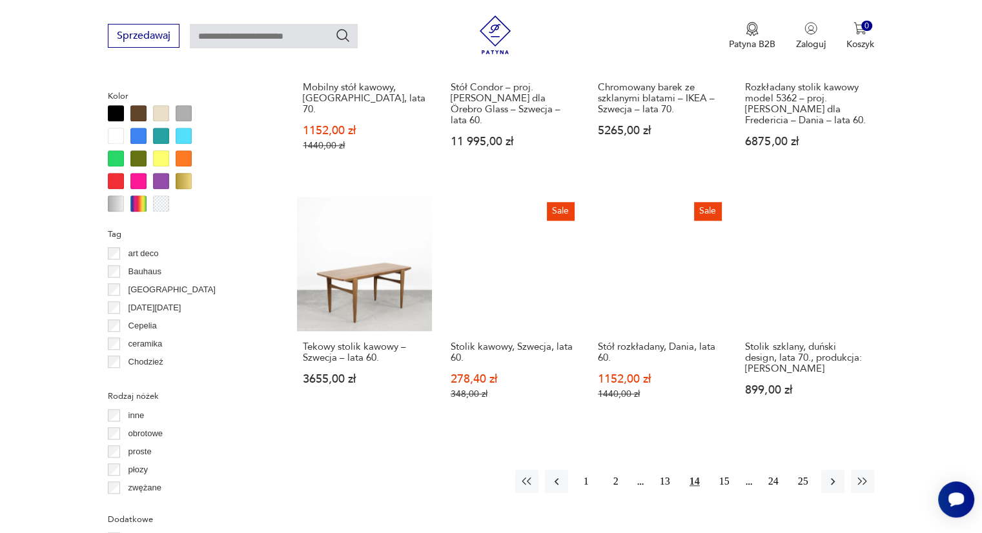
scroll to position [1311, 0]
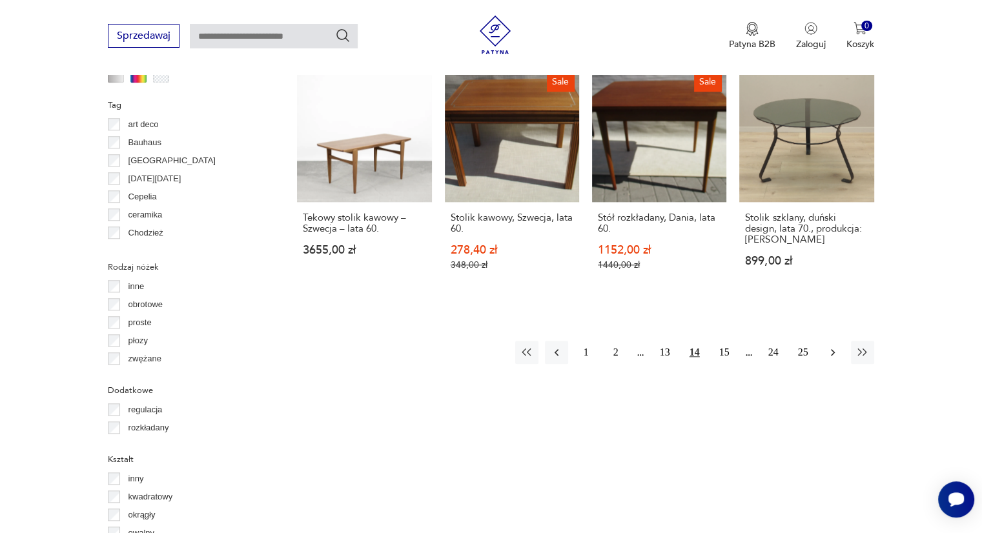
click at [836, 346] on icon "button" at bounding box center [832, 352] width 13 height 13
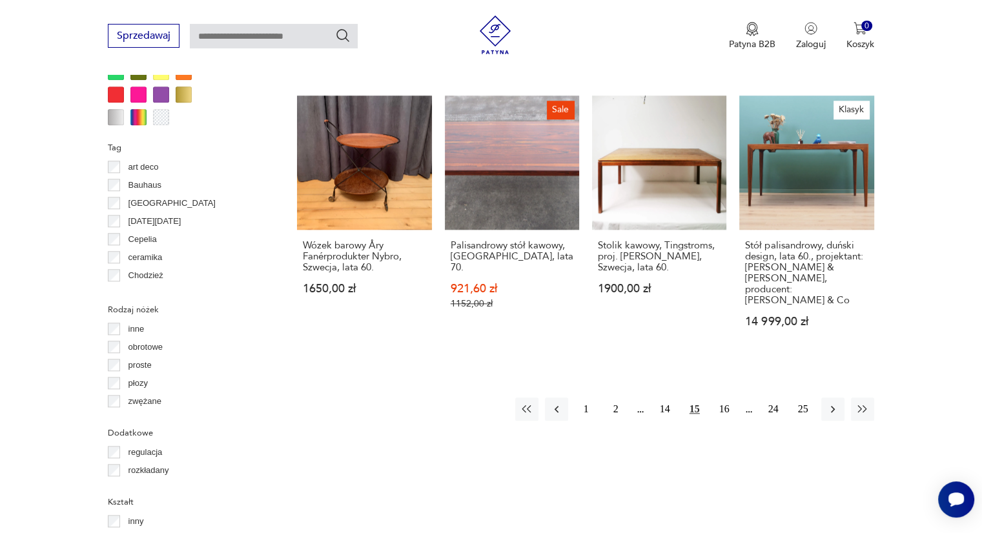
scroll to position [1375, 0]
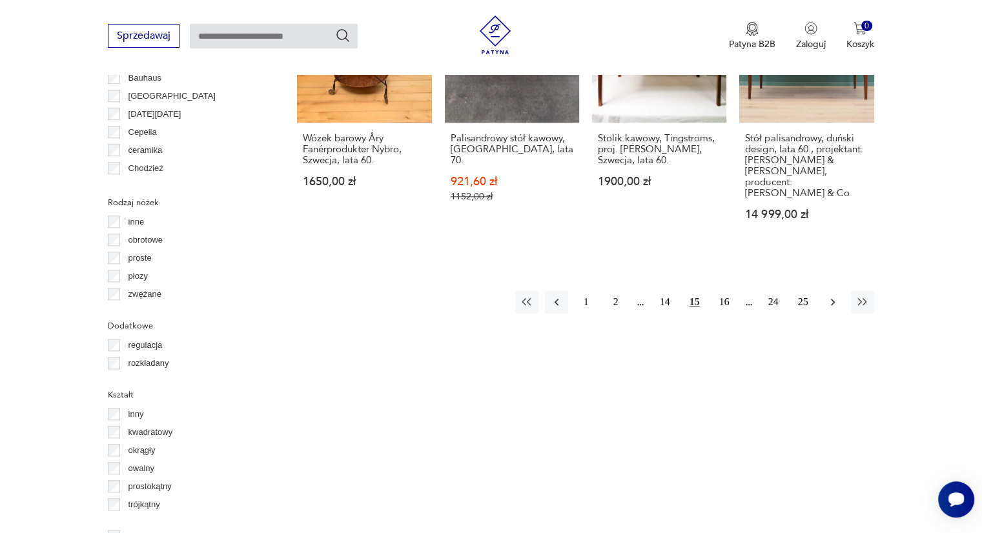
click at [833, 296] on icon "button" at bounding box center [832, 302] width 13 height 13
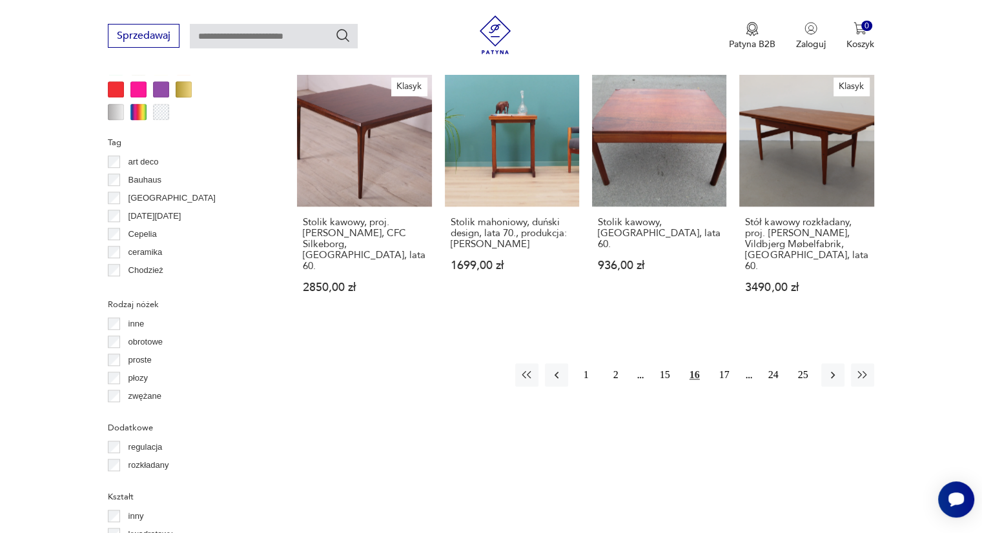
scroll to position [1440, 0]
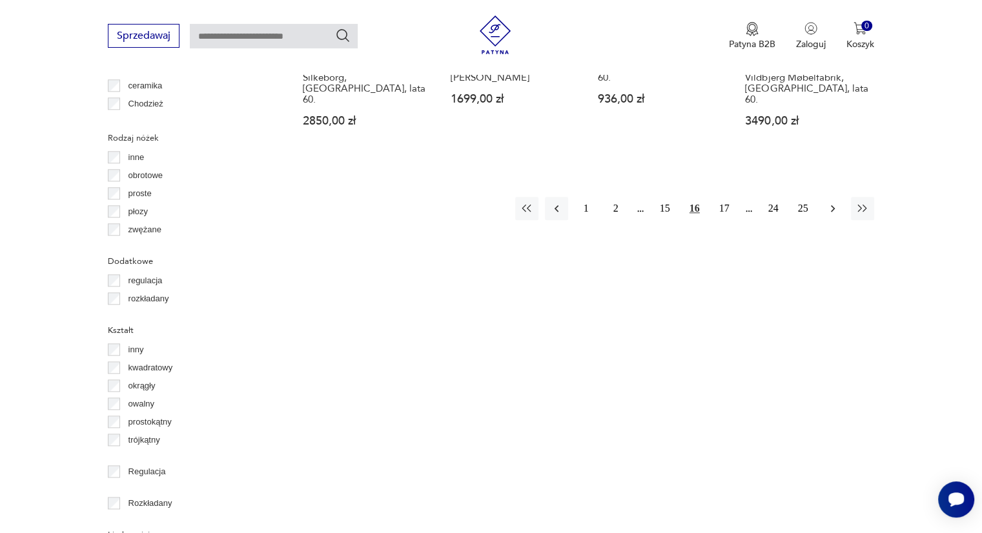
click at [830, 202] on icon "button" at bounding box center [832, 208] width 13 height 13
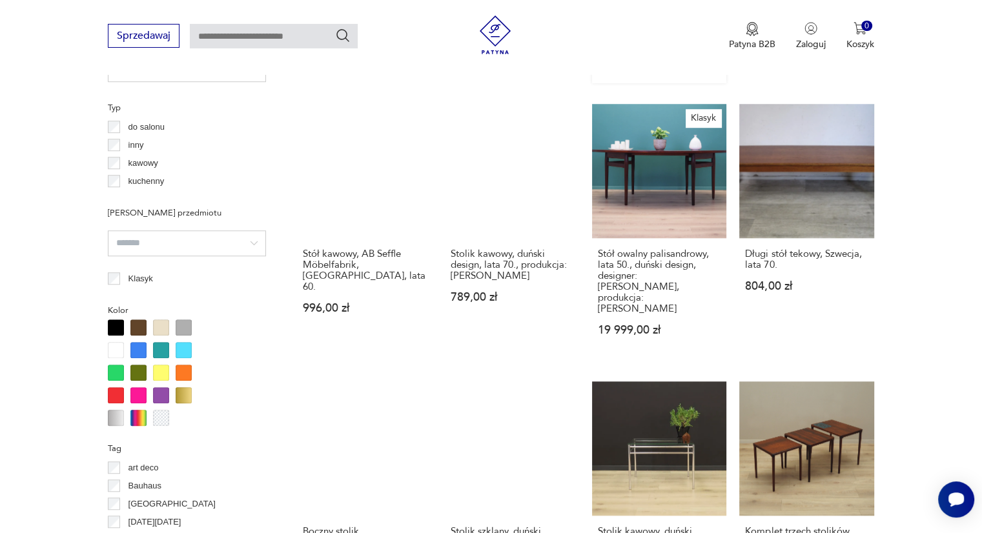
scroll to position [1117, 0]
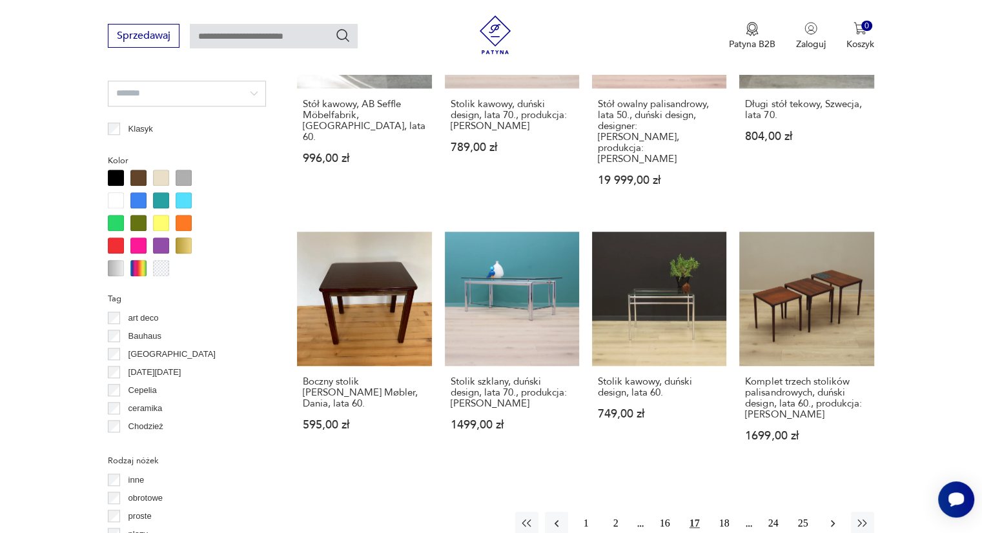
click at [831, 517] on icon "button" at bounding box center [832, 523] width 13 height 13
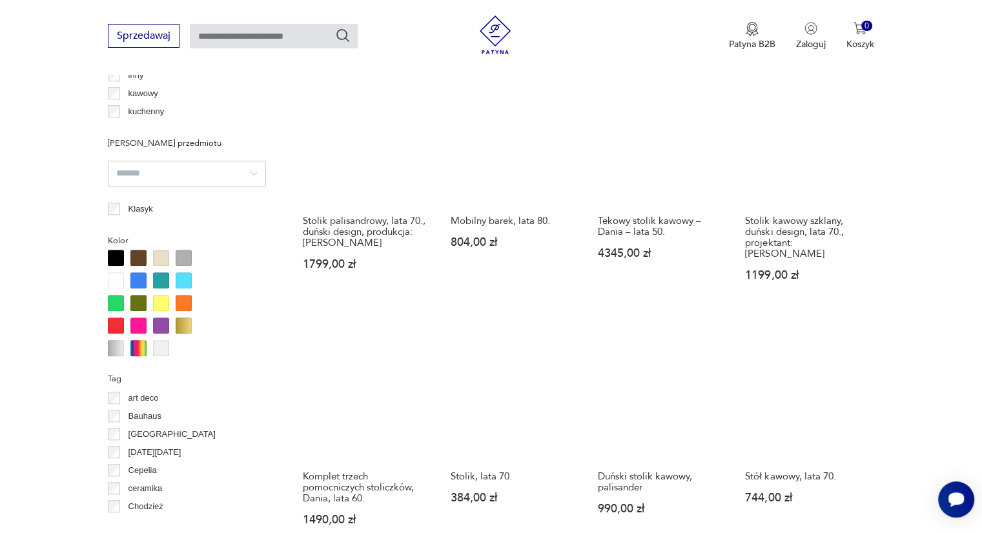
scroll to position [1181, 0]
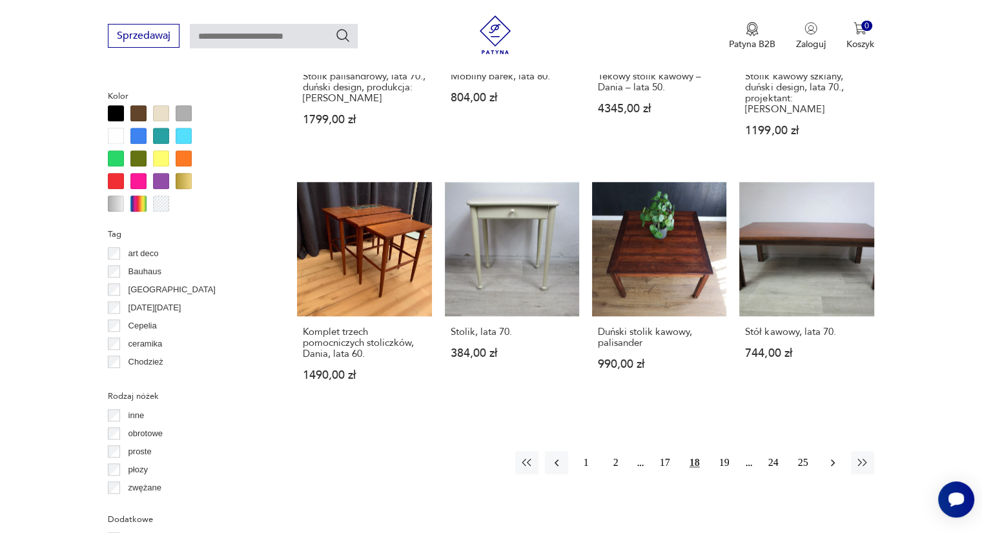
click at [829, 456] on icon "button" at bounding box center [832, 462] width 13 height 13
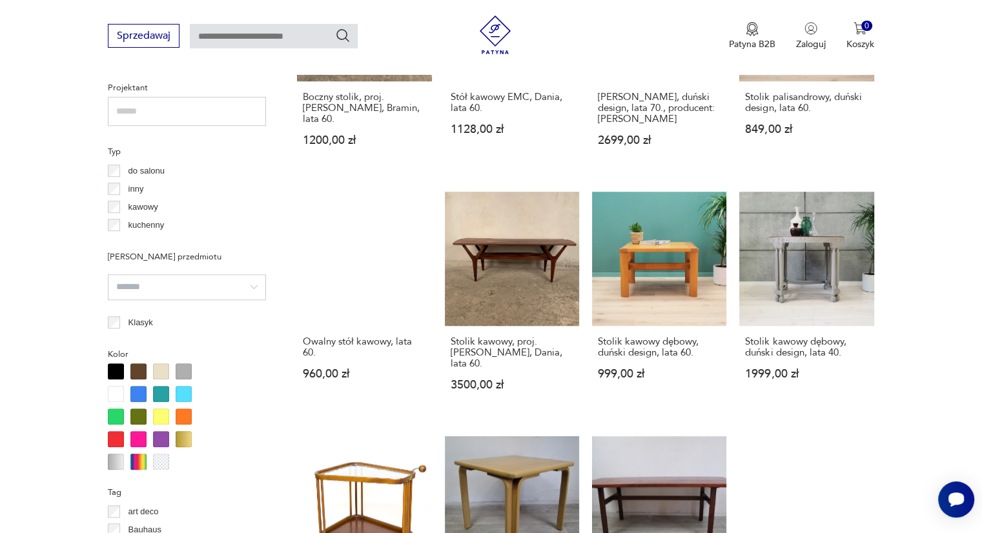
scroll to position [1246, 0]
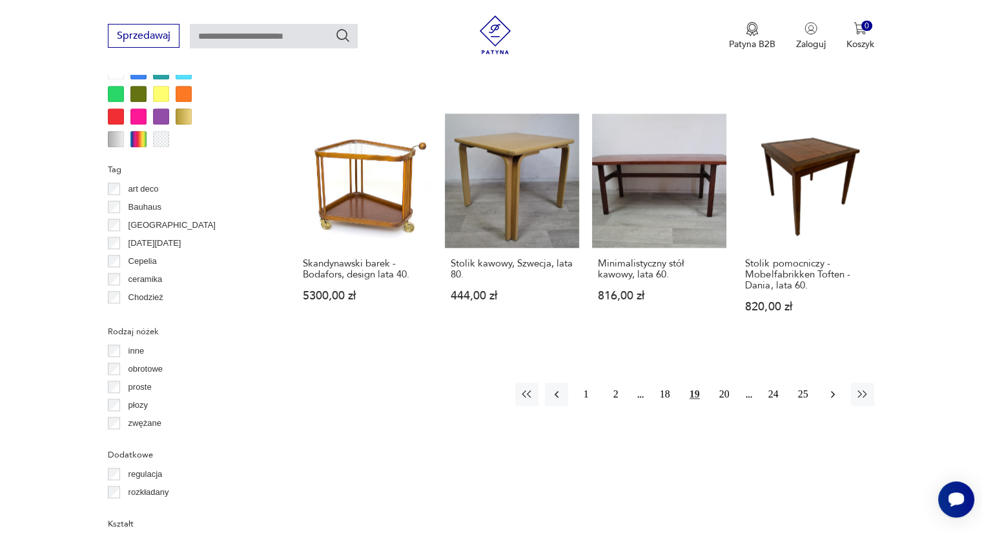
click at [830, 388] on icon "button" at bounding box center [832, 394] width 13 height 13
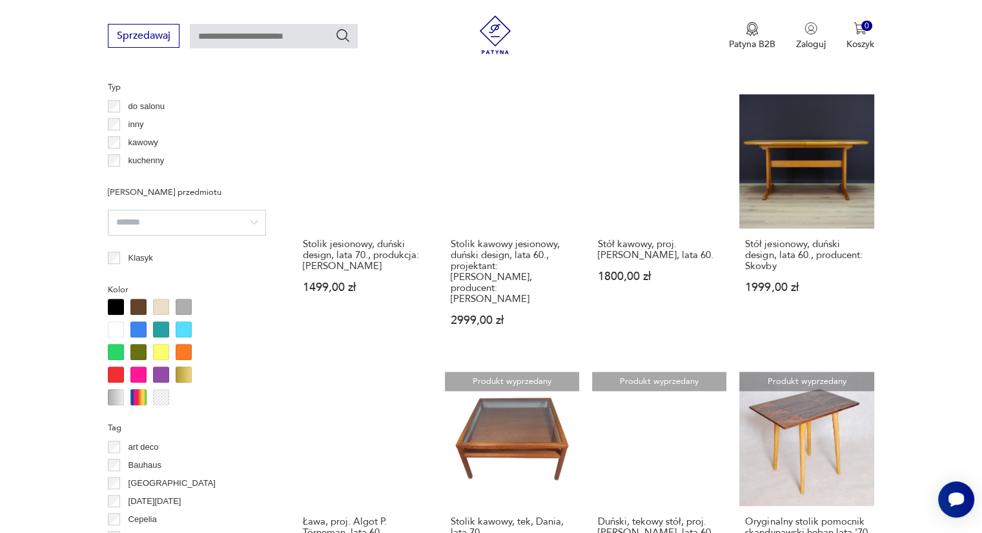
scroll to position [1246, 0]
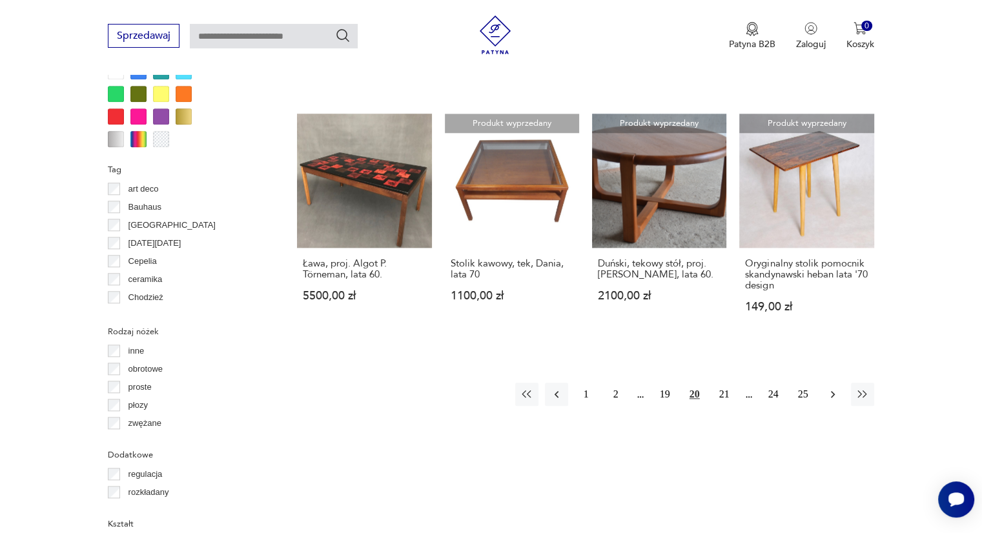
click at [826, 388] on icon "button" at bounding box center [832, 394] width 13 height 13
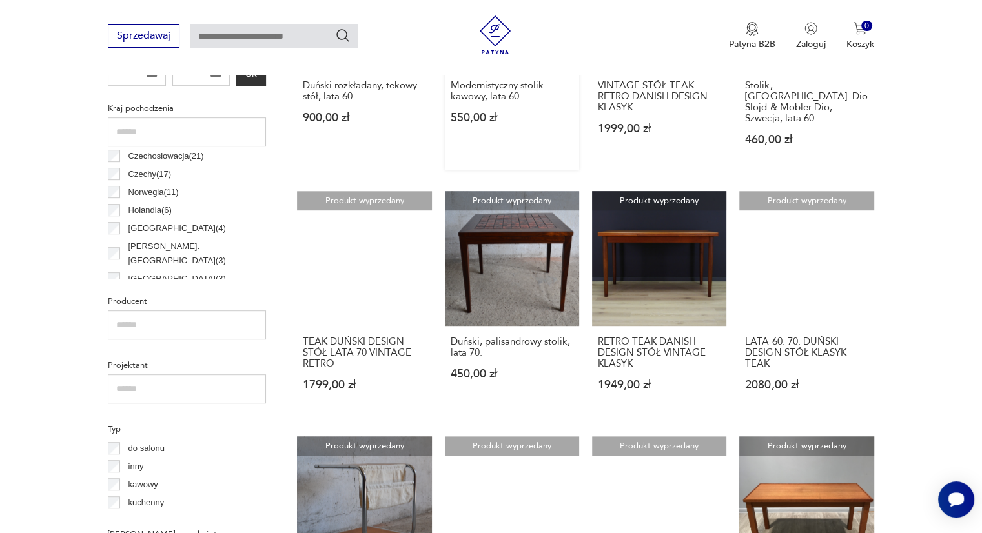
scroll to position [794, 0]
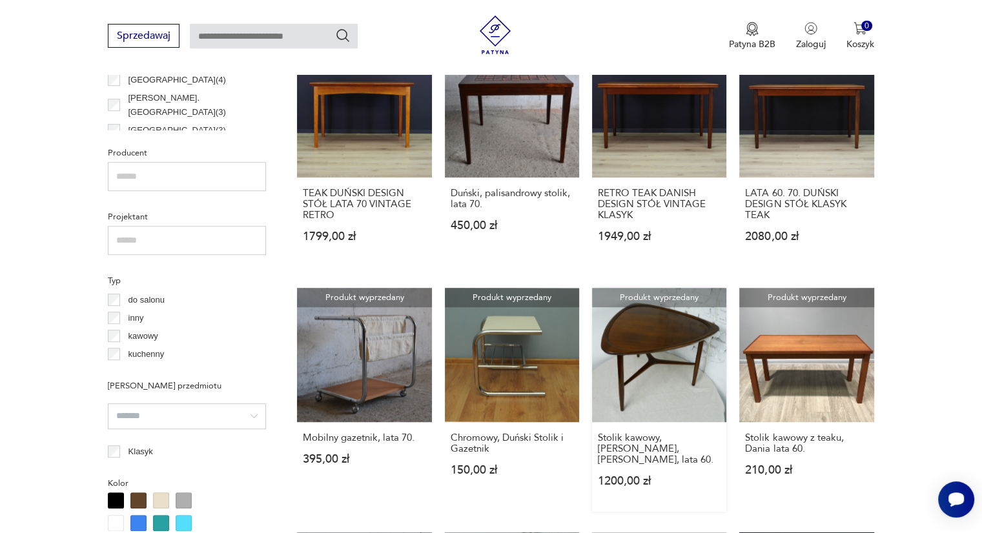
click at [658, 343] on link "Produkt wyprzedany Stolik kawowy, [PERSON_NAME], [PERSON_NAME], lata 60. 1200,0…" at bounding box center [659, 400] width 134 height 224
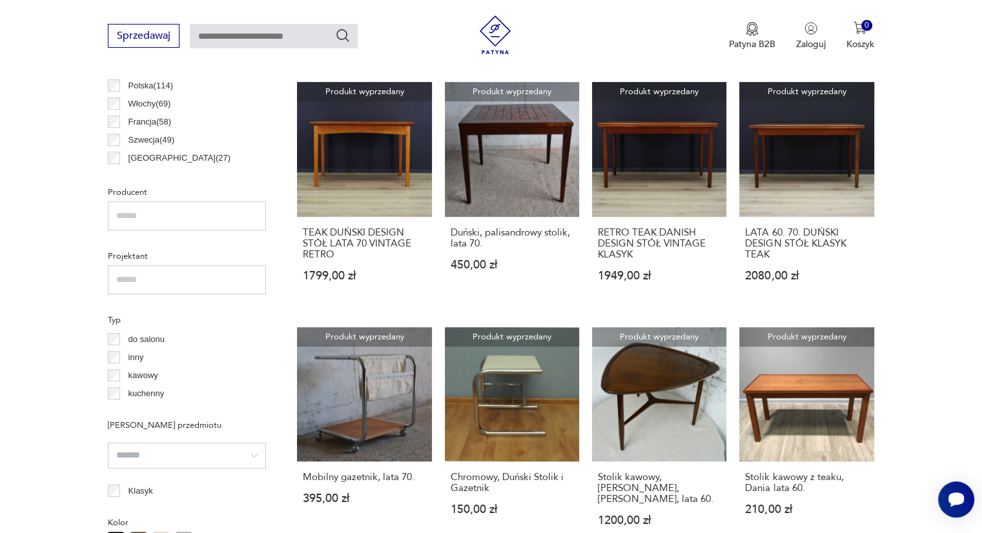
scroll to position [794, 0]
